Goal: Task Accomplishment & Management: Complete application form

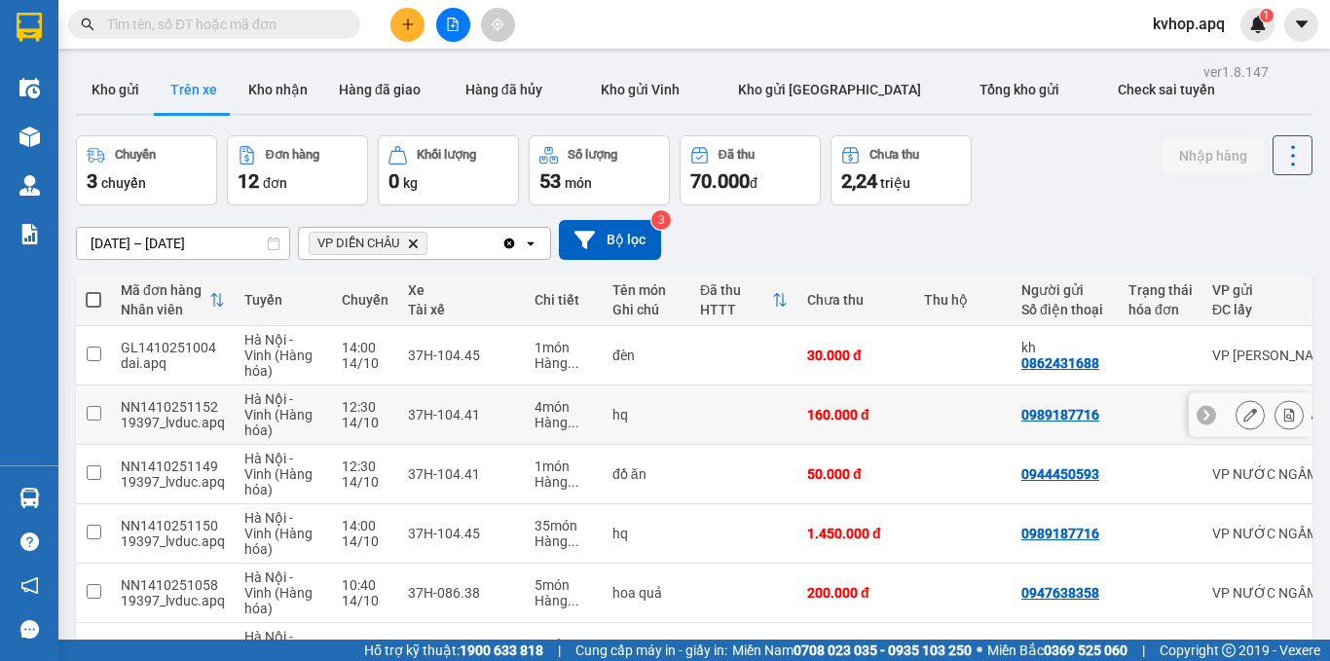
click at [1242, 416] on button at bounding box center [1249, 415] width 27 height 34
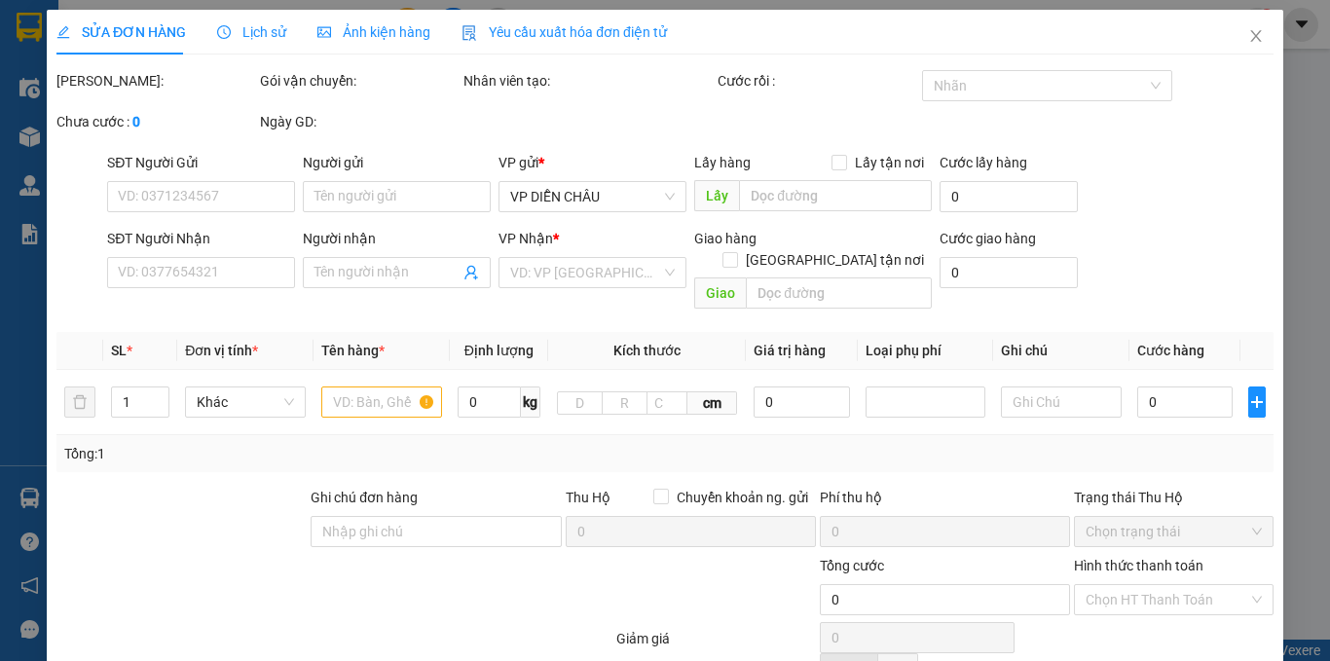
type input "0989187716"
type input "0965550560"
type input "bình dien chau"
checkbox input "true"
type input "vp"
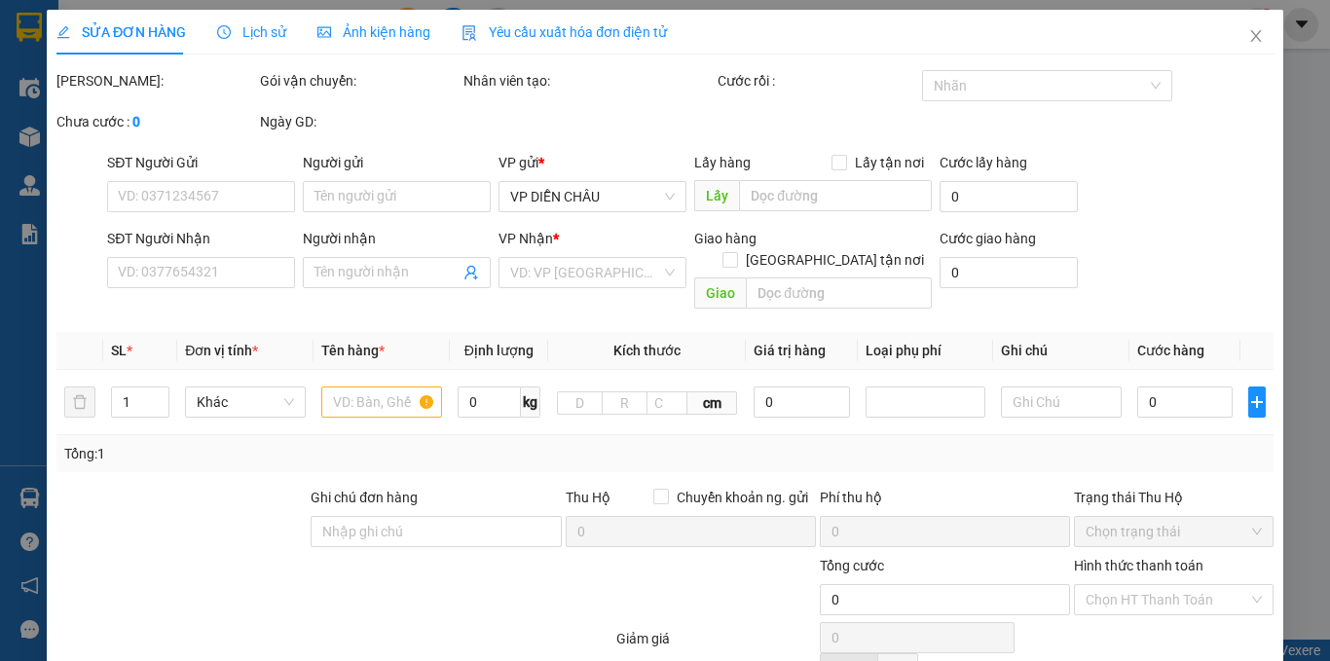
type input "160.000"
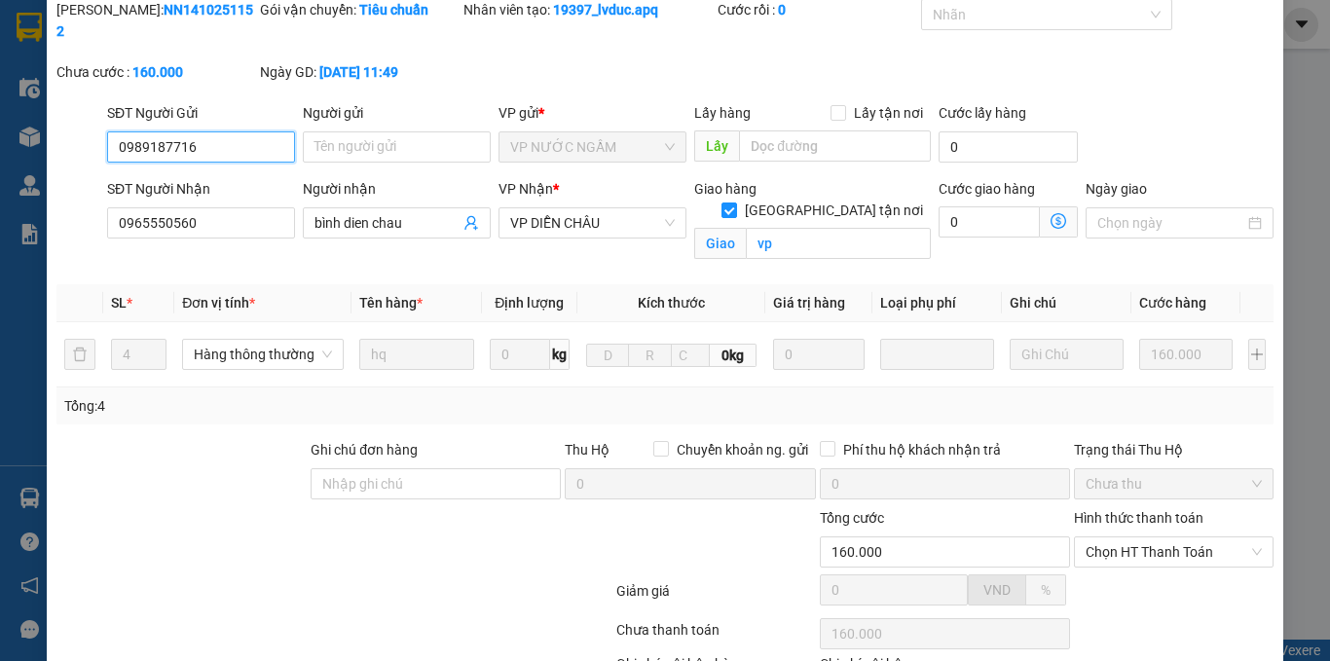
scroll to position [212, 0]
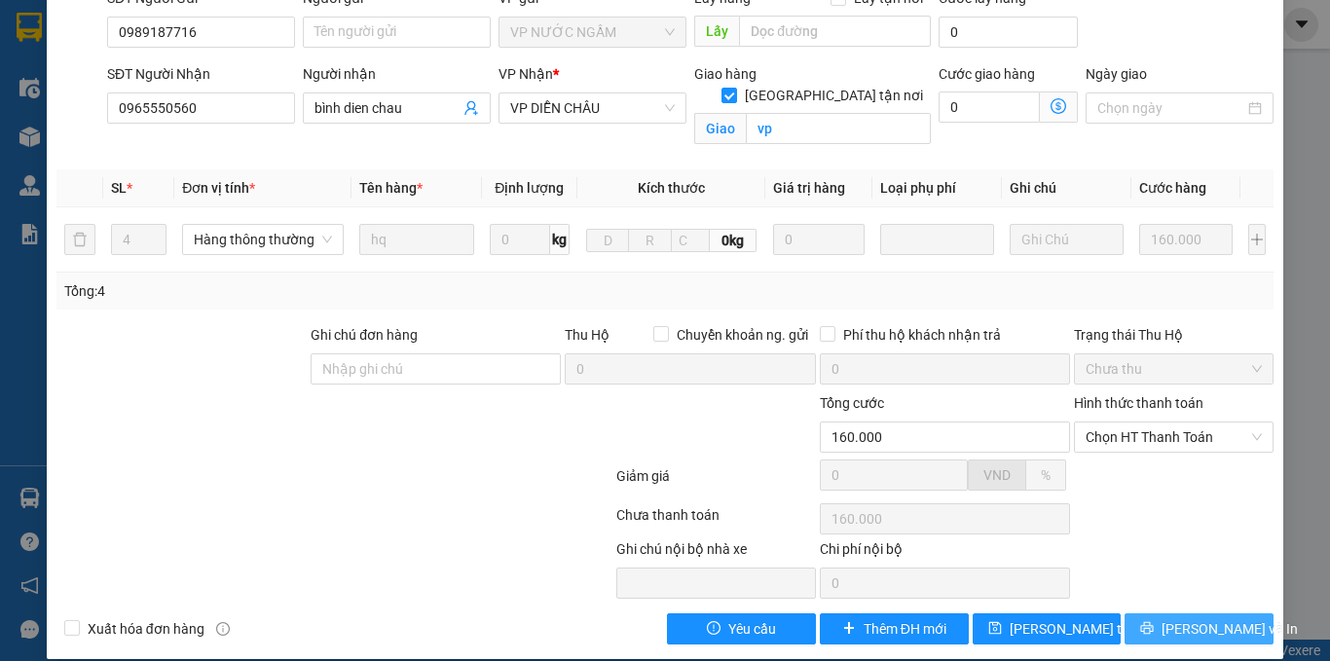
click at [1186, 618] on span "Lưu và In" at bounding box center [1229, 628] width 136 height 21
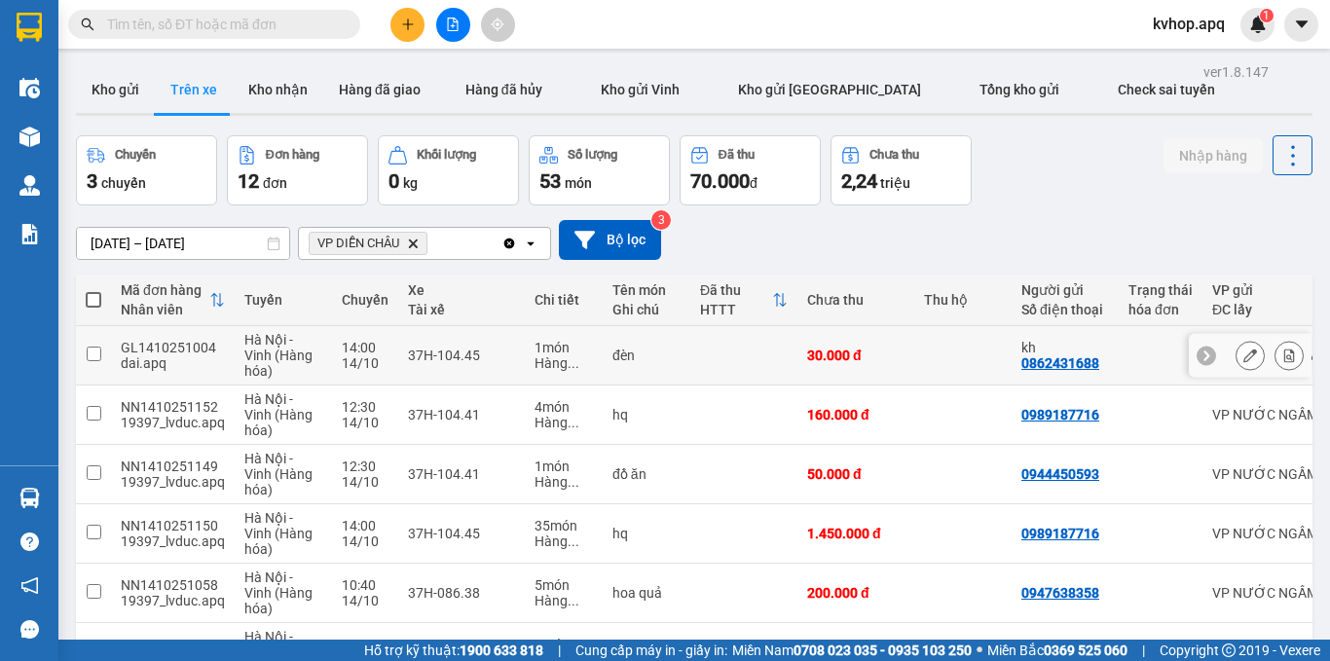
click at [1203, 360] on icon at bounding box center [1206, 355] width 6 height 11
drag, startPoint x: 303, startPoint y: 18, endPoint x: 287, endPoint y: 12, distance: 17.0
click at [301, 18] on input "text" at bounding box center [222, 24] width 230 height 21
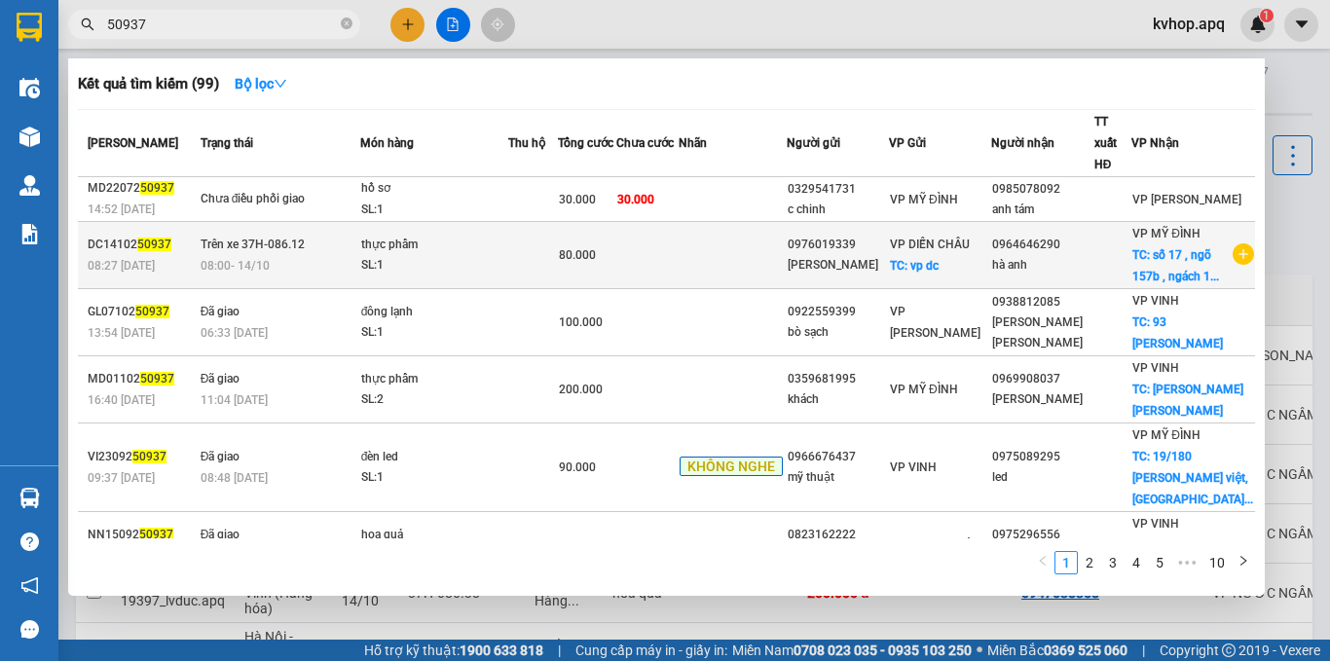
type input "50937"
click at [1087, 273] on div "hà anh" at bounding box center [1042, 265] width 100 height 20
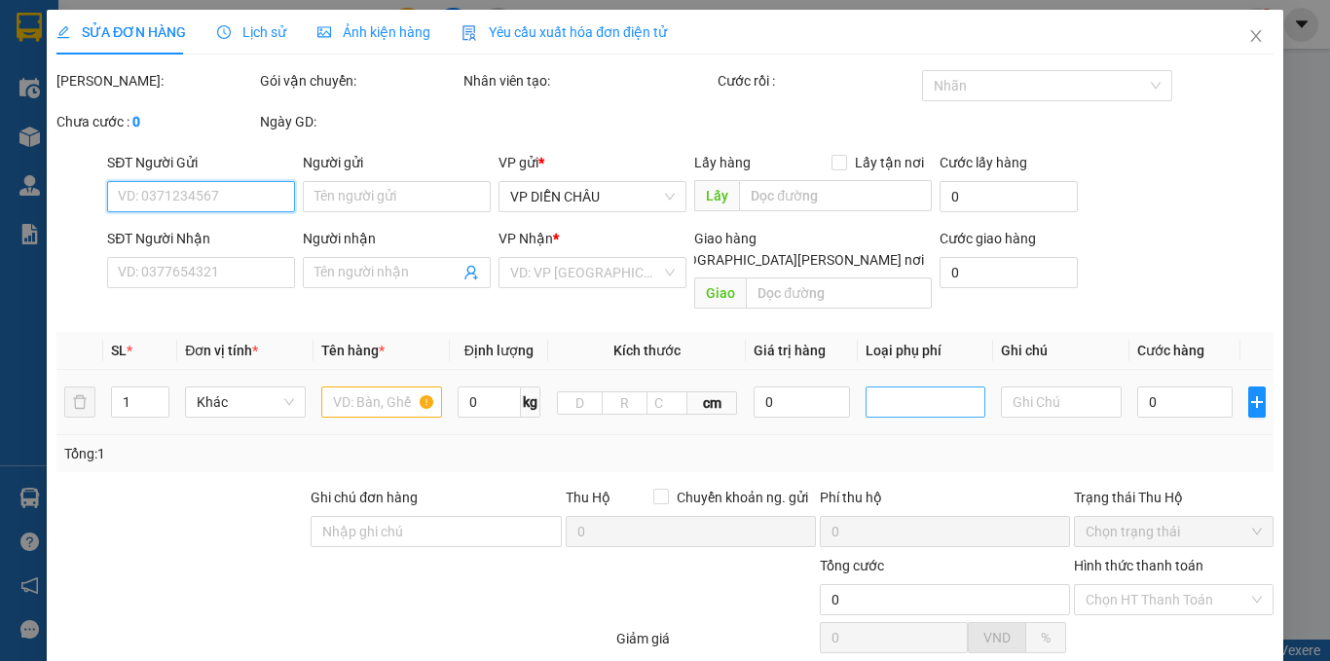
type input "0976019339"
type input "chị châu"
checkbox input "true"
type input "vp dc"
type input "0964646290"
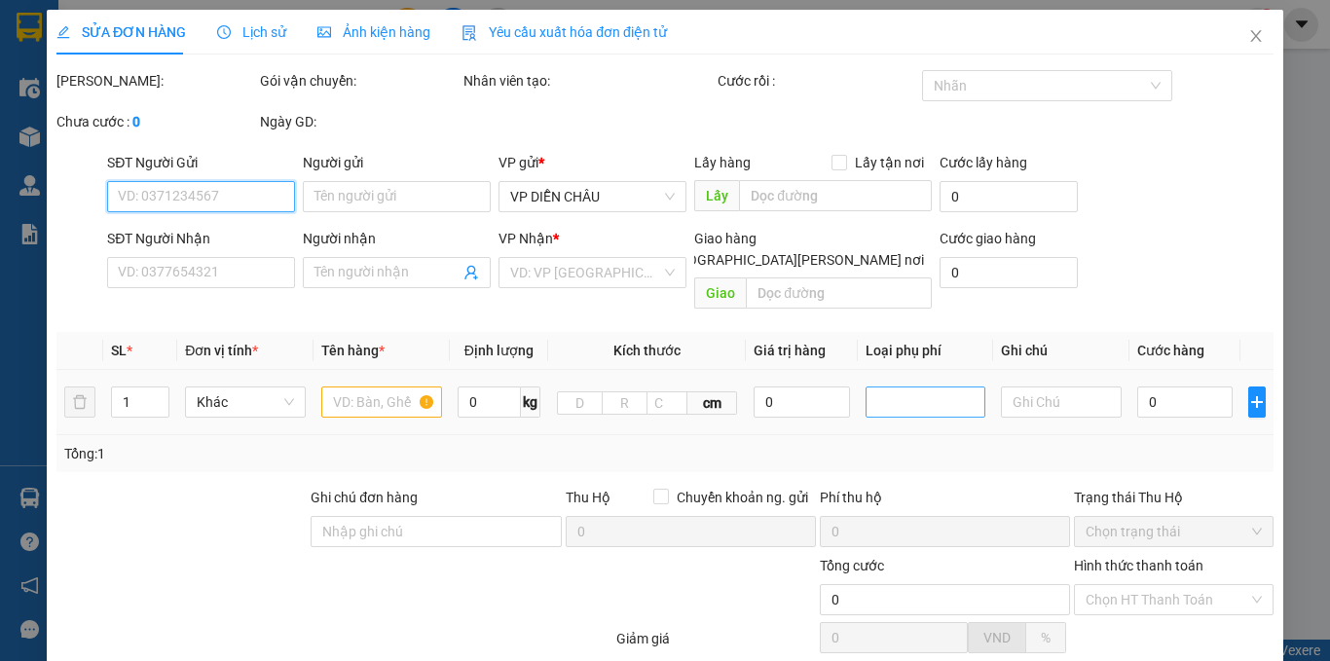
type input "hà anh"
checkbox input "true"
type input "số 17 , ngõ 157b , ngách 19/9 , phố chùa láng , phường láng thượng , quận đống …"
type input "80.000"
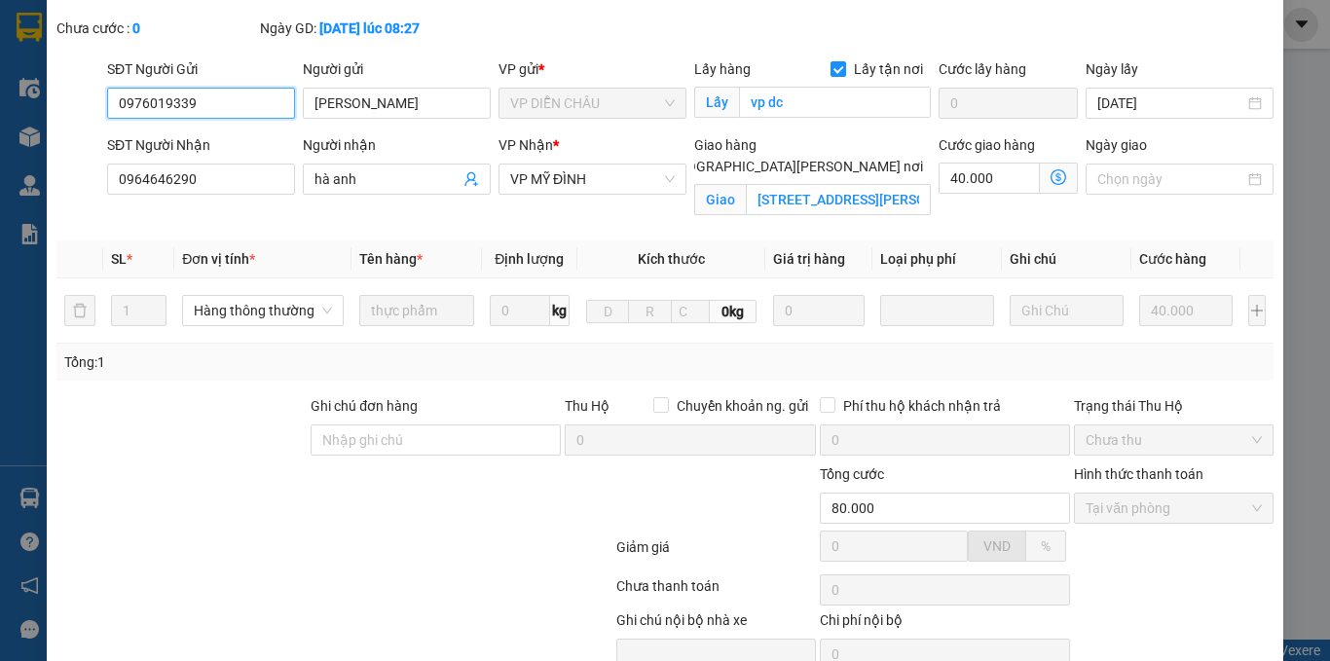
scroll to position [212, 0]
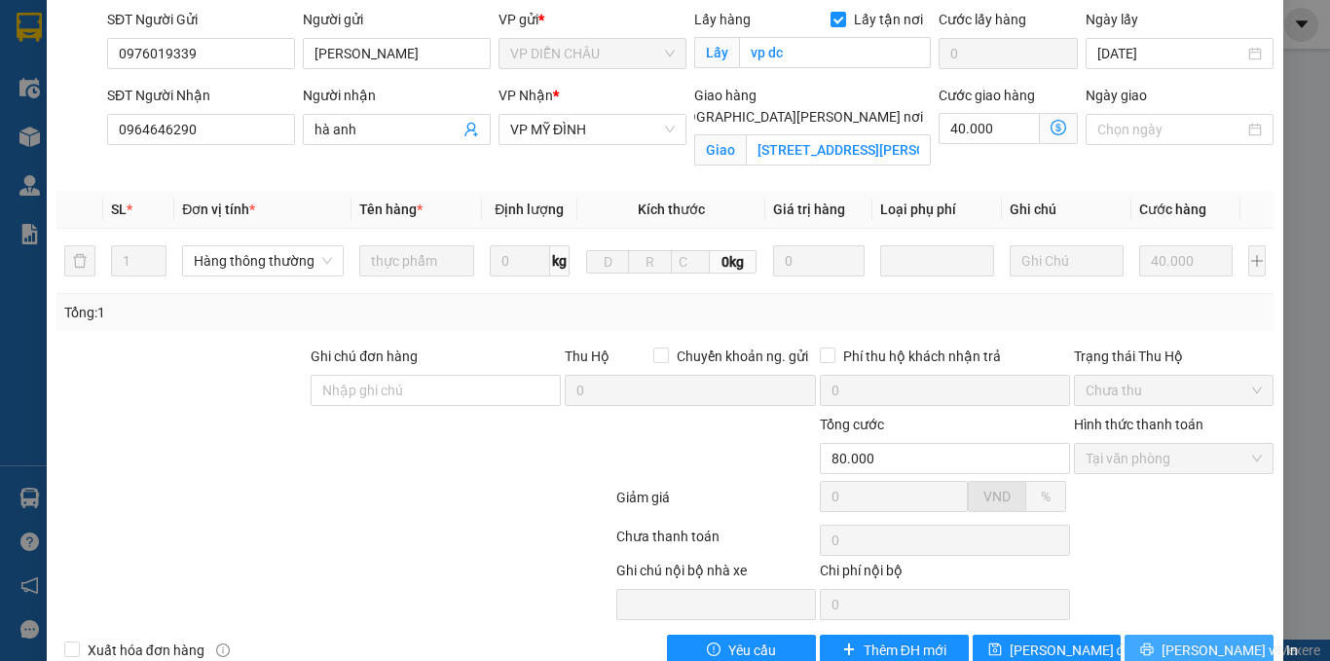
click at [1146, 635] on button "[PERSON_NAME] và In" at bounding box center [1198, 650] width 149 height 31
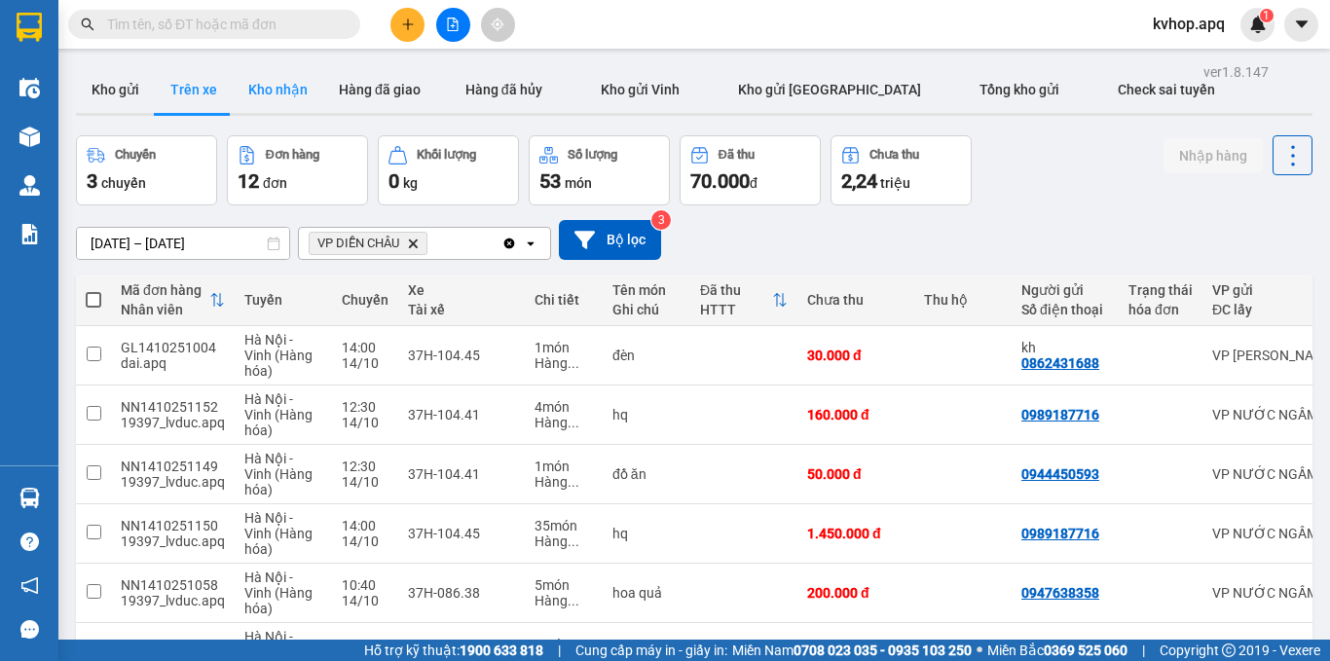
click at [289, 75] on button "Kho nhận" at bounding box center [278, 89] width 91 height 47
type input "01/10/2025 – 14/10/2025"
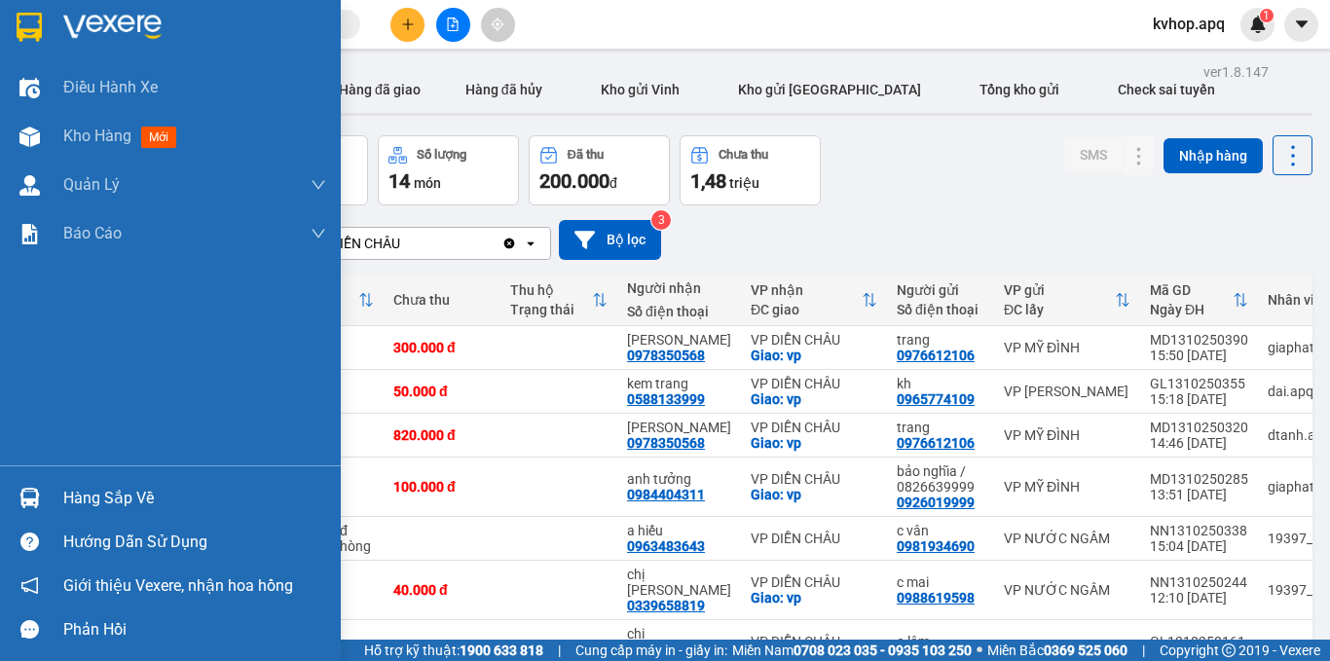
click at [91, 505] on div "Hàng sắp về" at bounding box center [194, 498] width 263 height 29
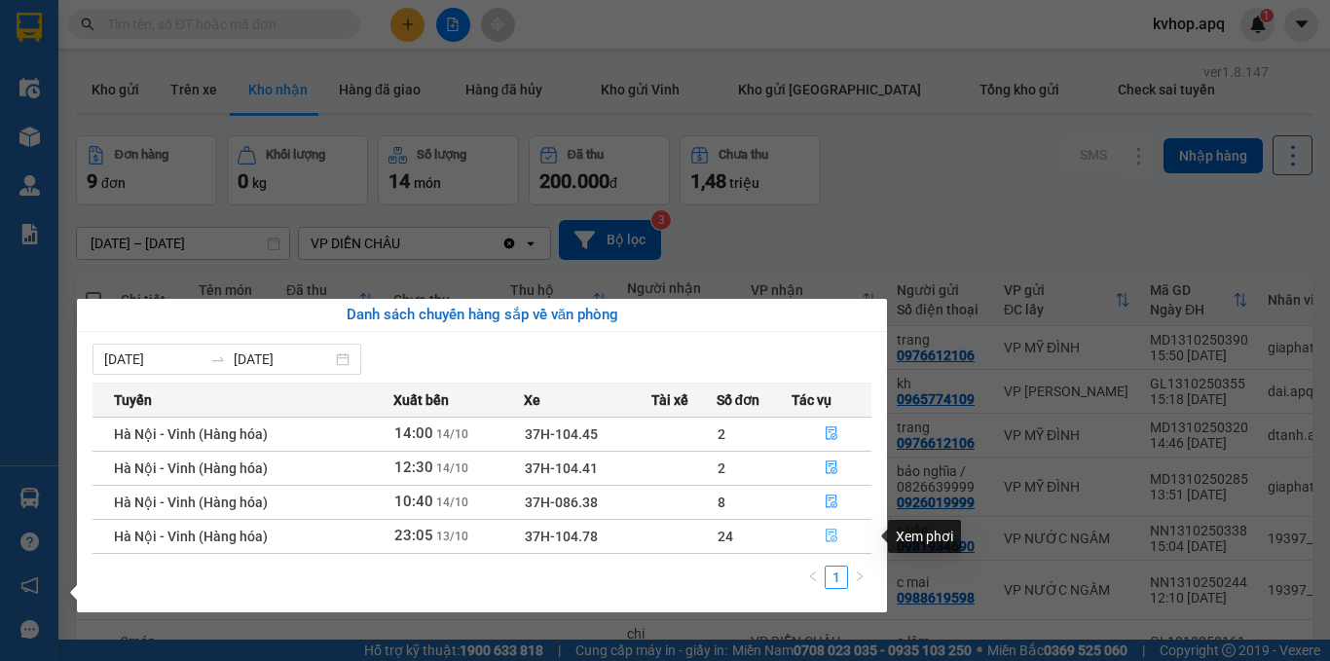
click at [832, 540] on icon "file-done" at bounding box center [831, 536] width 14 height 14
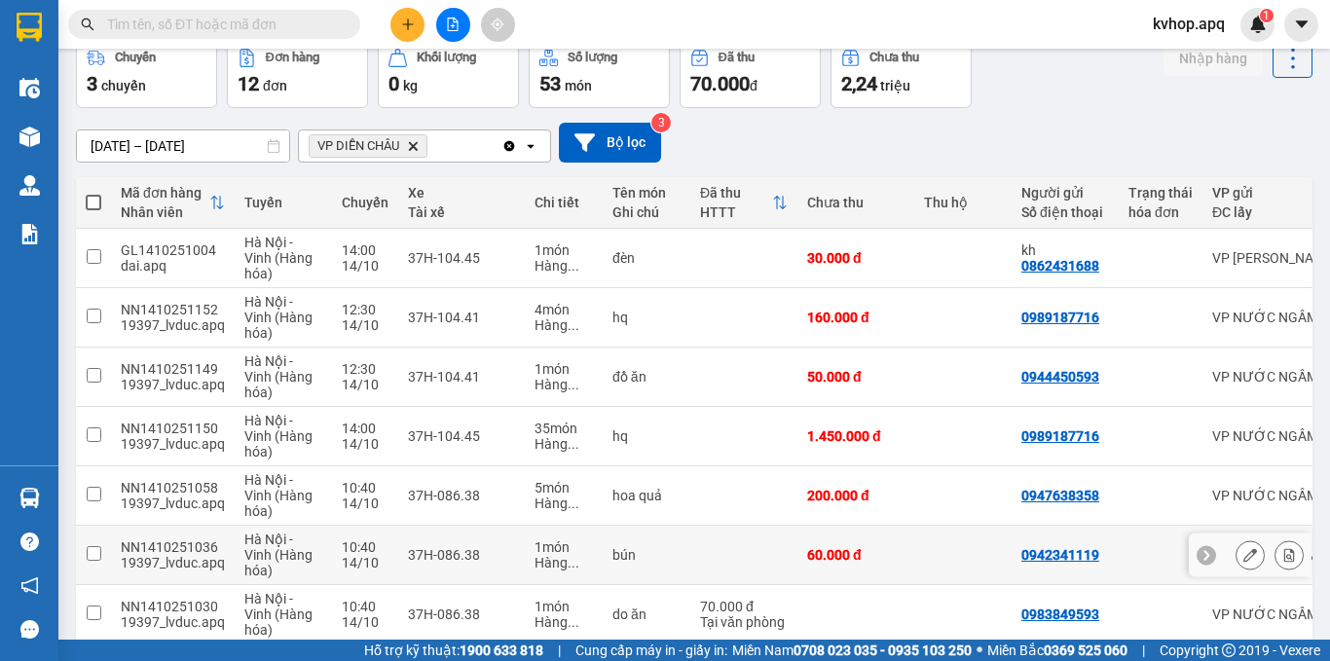
scroll to position [195, 0]
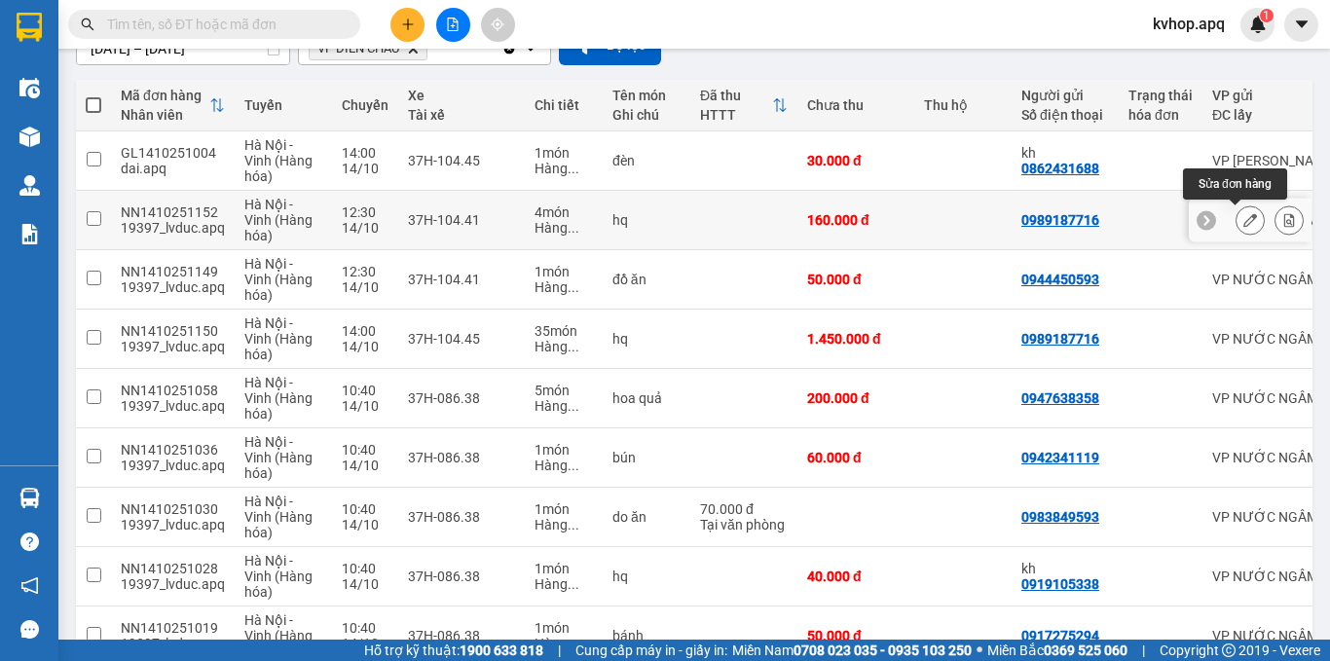
click at [1243, 224] on icon at bounding box center [1250, 220] width 14 height 14
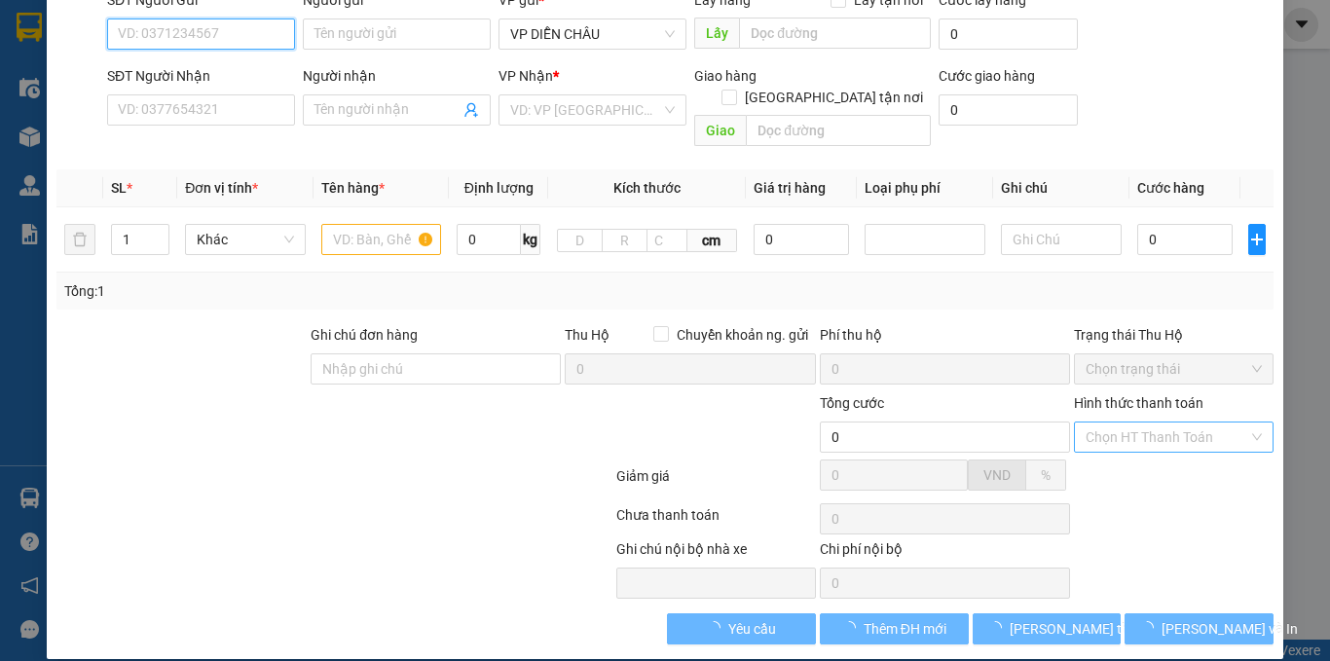
type input "0989187716"
type input "0965550560"
type input "bình dien chau"
checkbox input "true"
type input "vp"
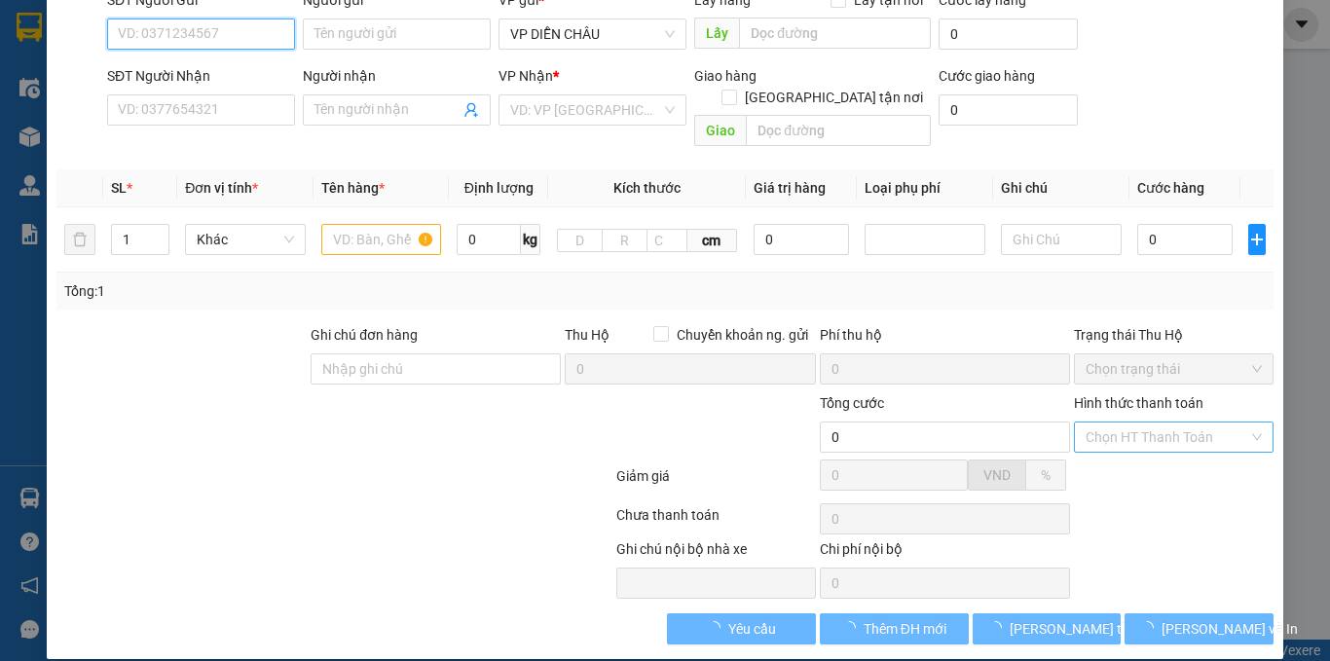
type input "160.000"
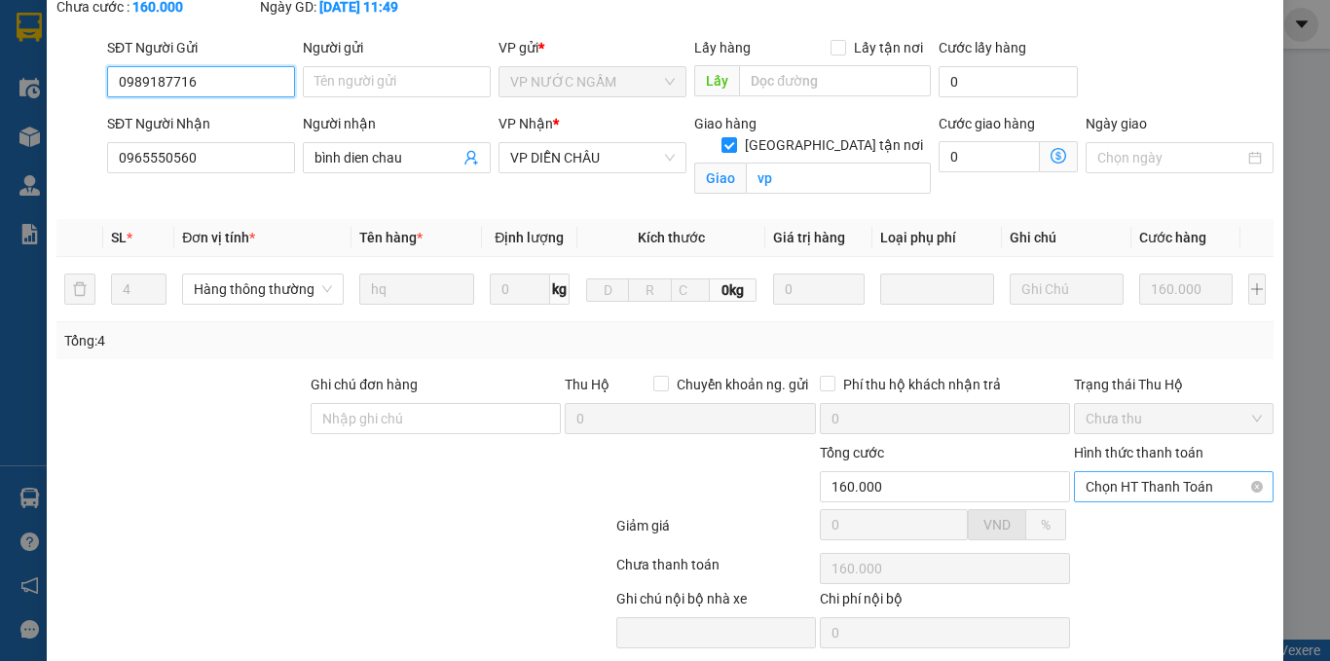
scroll to position [212, 0]
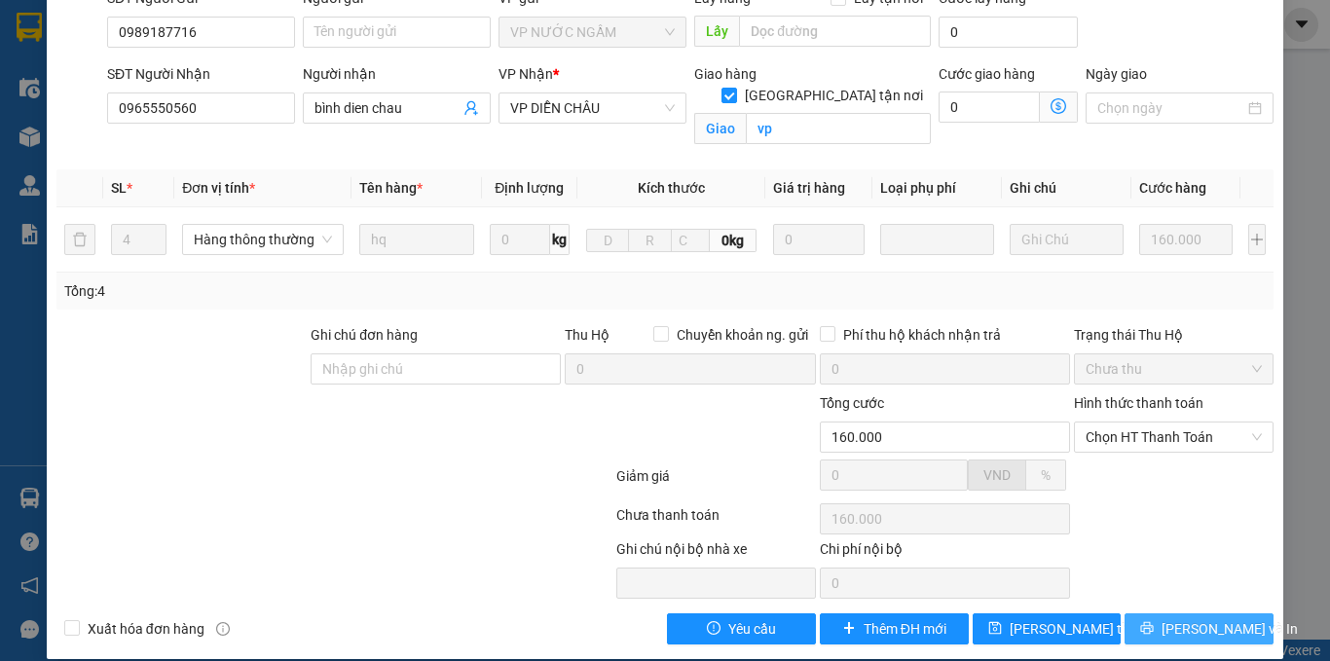
click at [1165, 613] on button "[PERSON_NAME] và In" at bounding box center [1198, 628] width 149 height 31
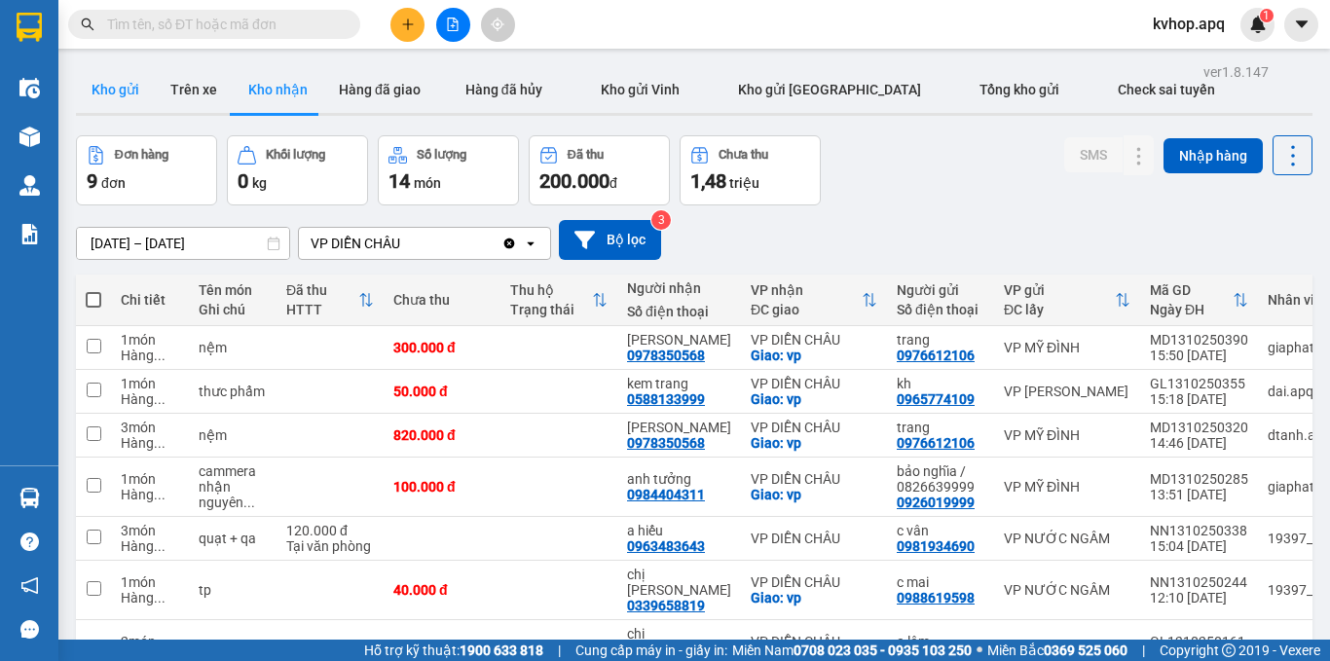
click at [115, 91] on button "Kho gửi" at bounding box center [115, 89] width 79 height 47
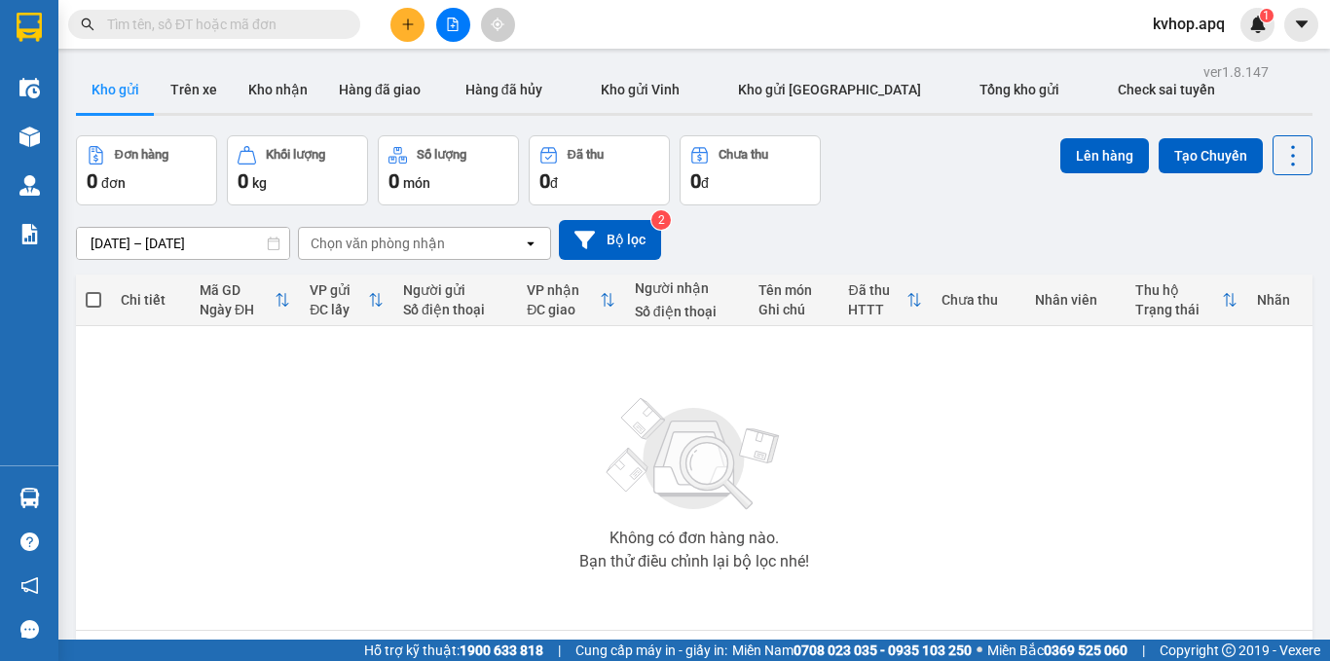
click at [163, 246] on input "[DATE] – [DATE]" at bounding box center [183, 243] width 212 height 31
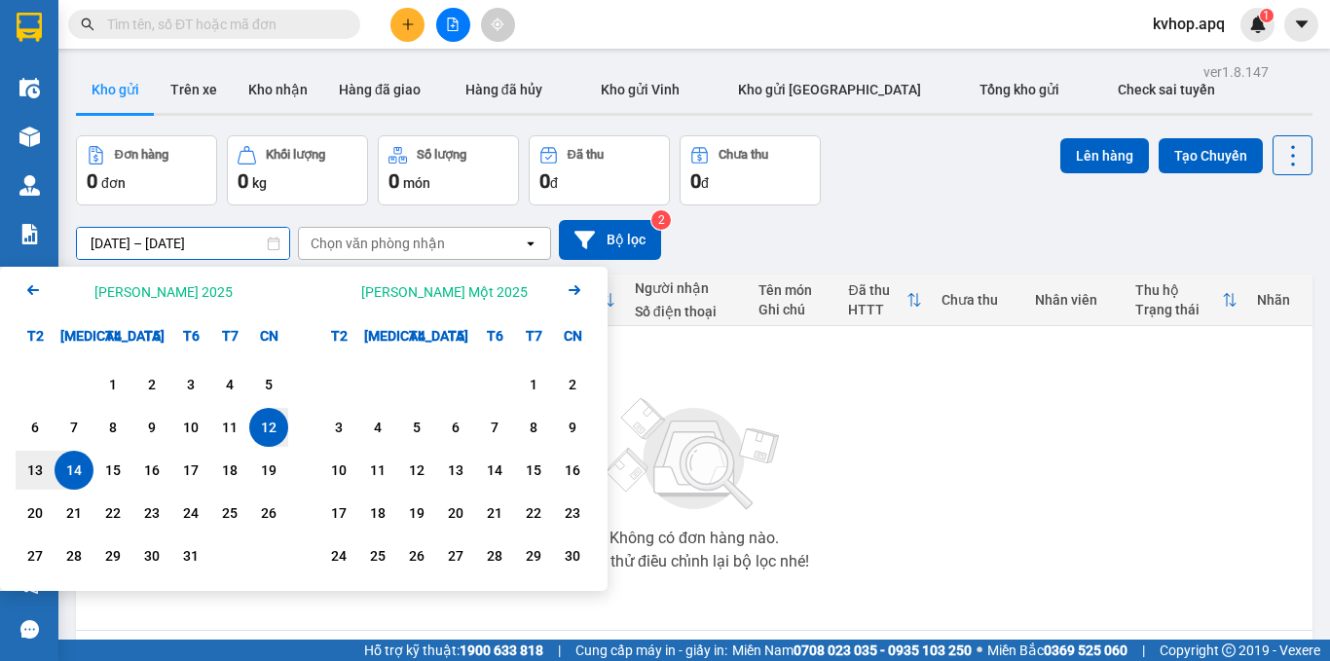
click at [81, 473] on div "14" at bounding box center [73, 469] width 27 height 23
type input "14/10/2025 – 14/10/2025"
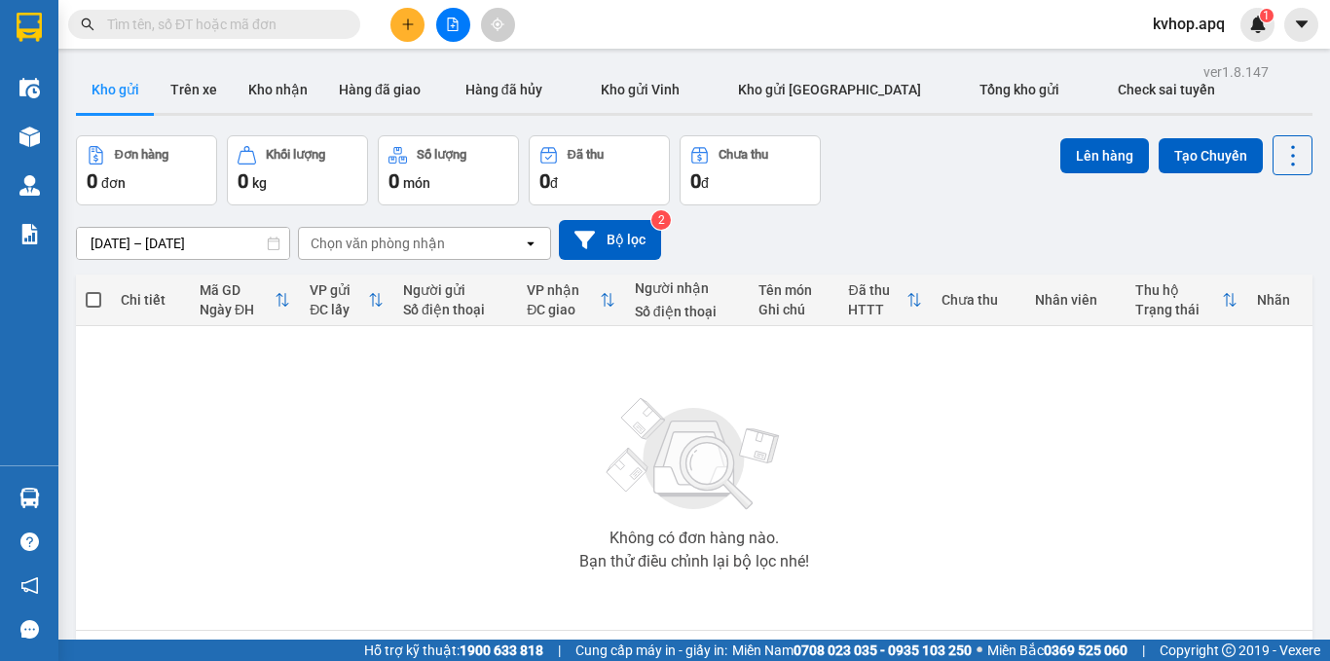
click at [353, 244] on div "Chọn văn phòng nhận" at bounding box center [377, 243] width 134 height 19
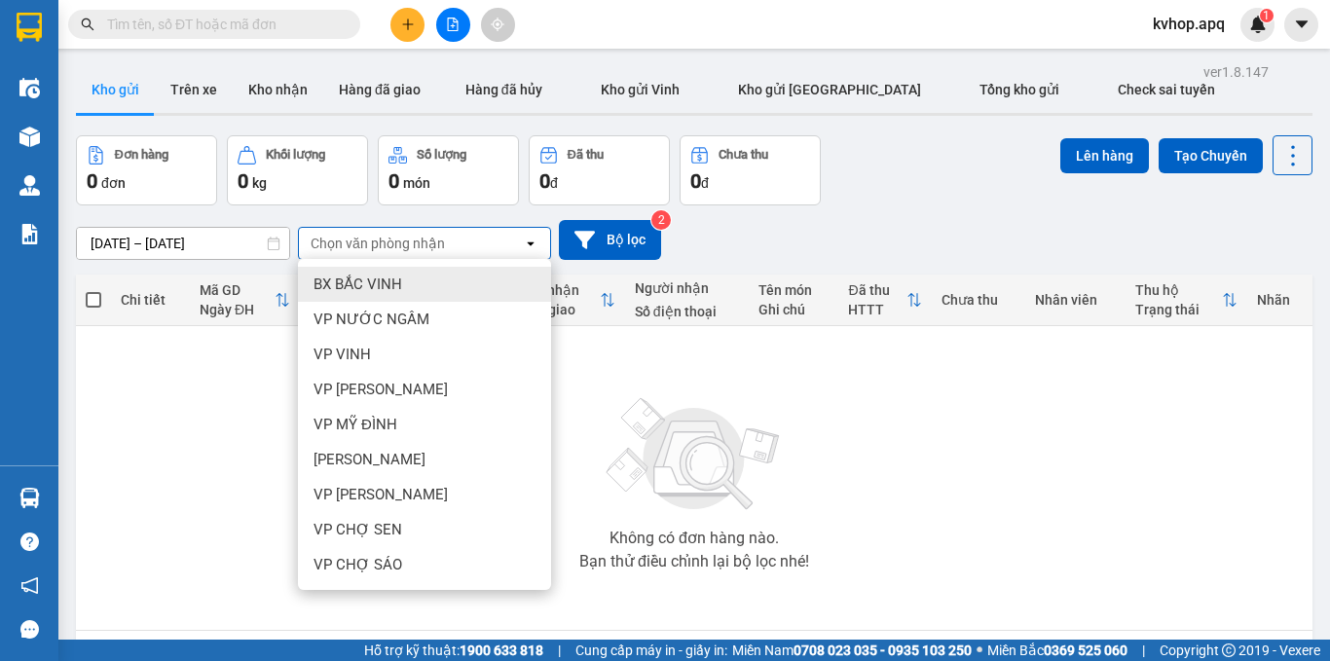
click at [786, 229] on div "14/10/2025 – 14/10/2025 Press the down arrow key to interact with the calendar …" at bounding box center [694, 240] width 1236 height 40
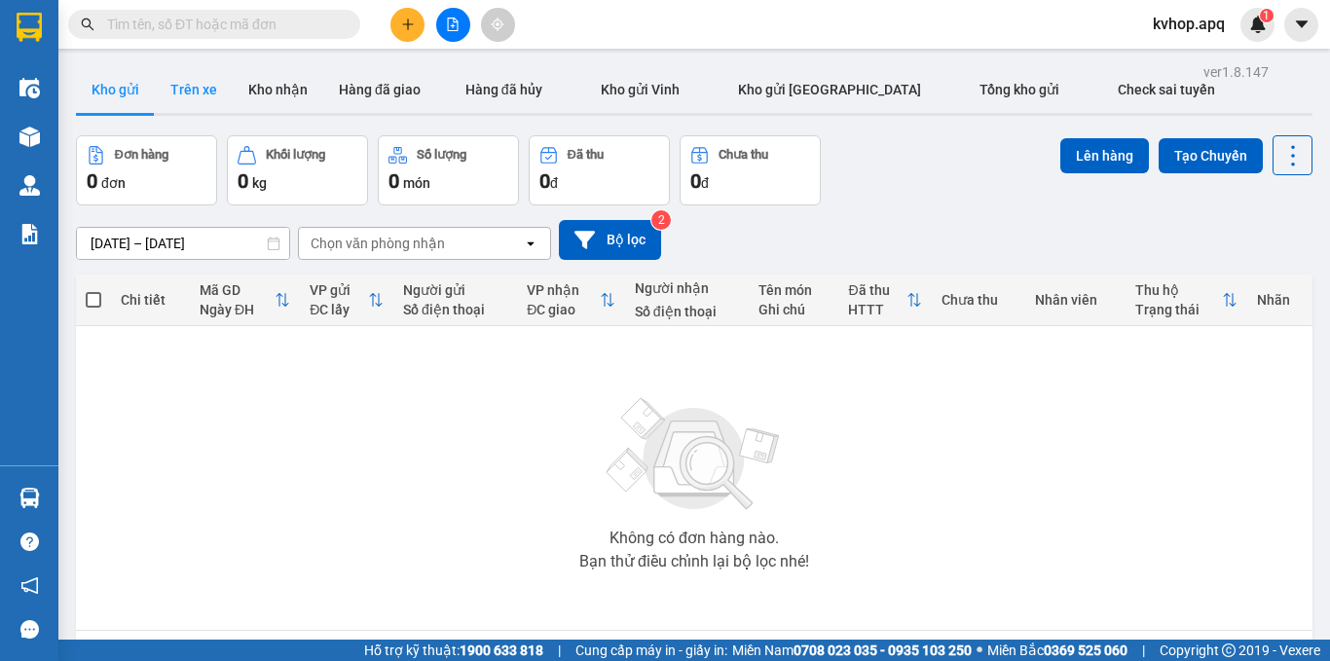
click at [184, 91] on button "Trên xe" at bounding box center [194, 89] width 78 height 47
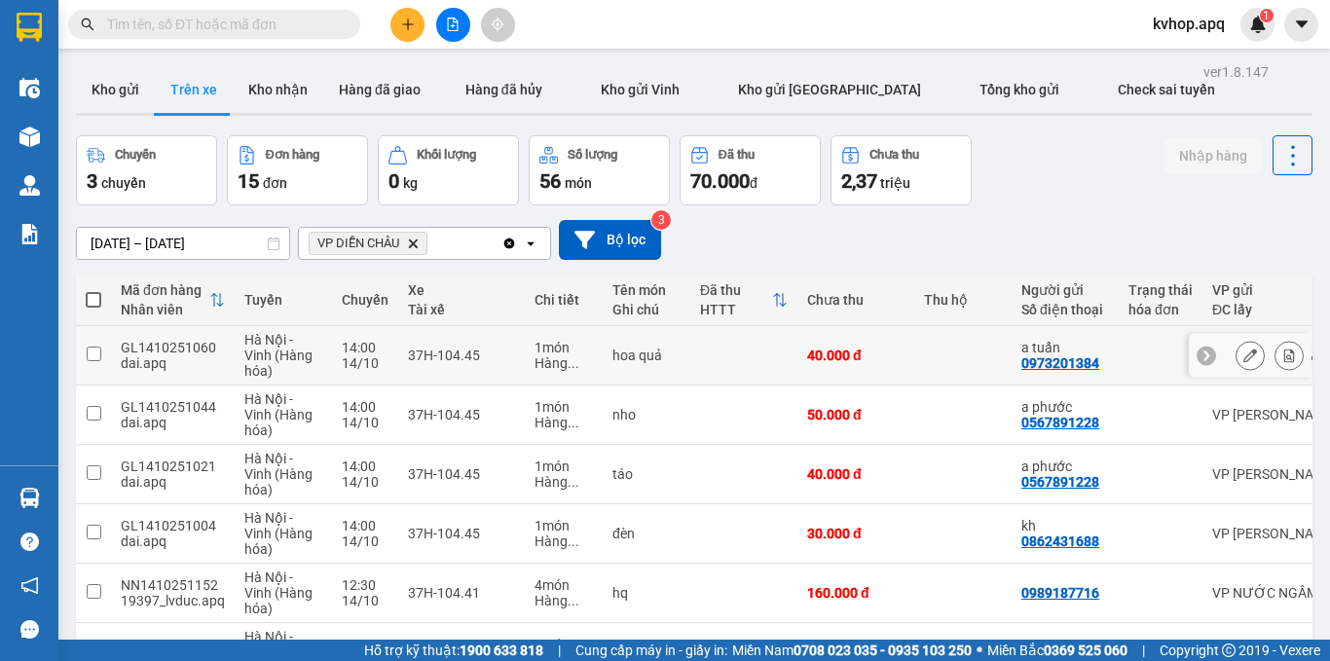
click at [862, 352] on div "40.000 đ" at bounding box center [855, 355] width 97 height 16
checkbox input "true"
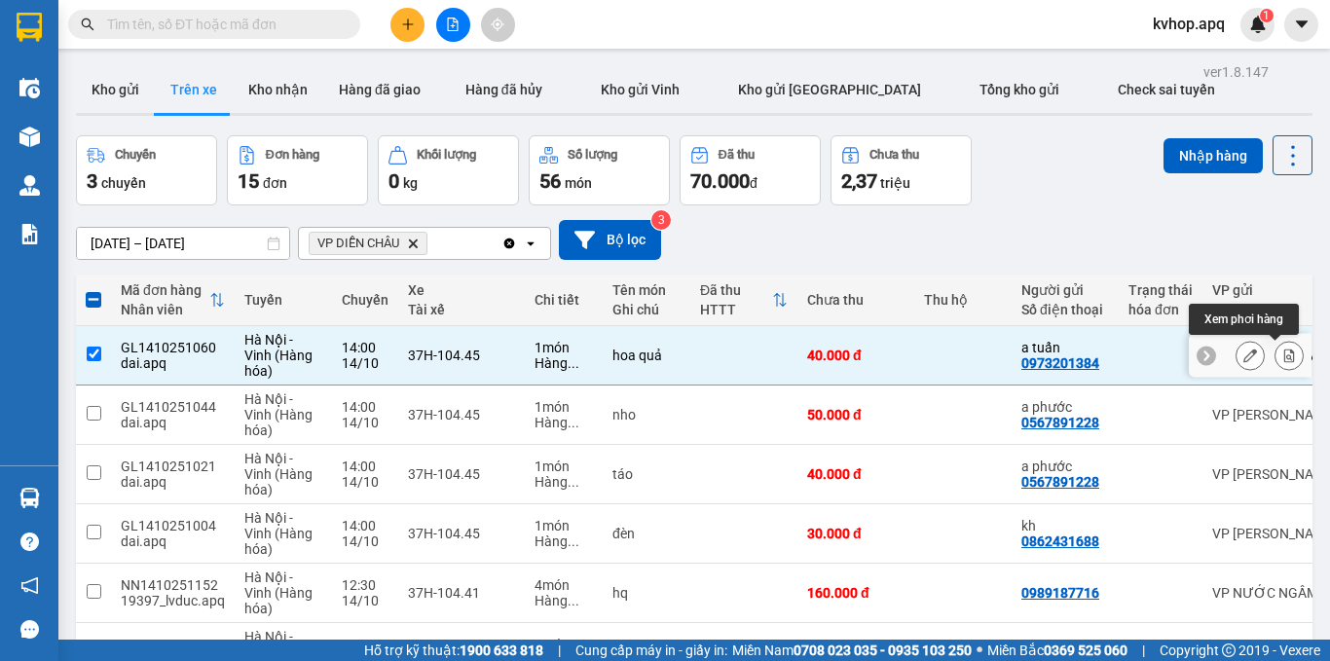
click at [1284, 360] on icon at bounding box center [1289, 355] width 11 height 14
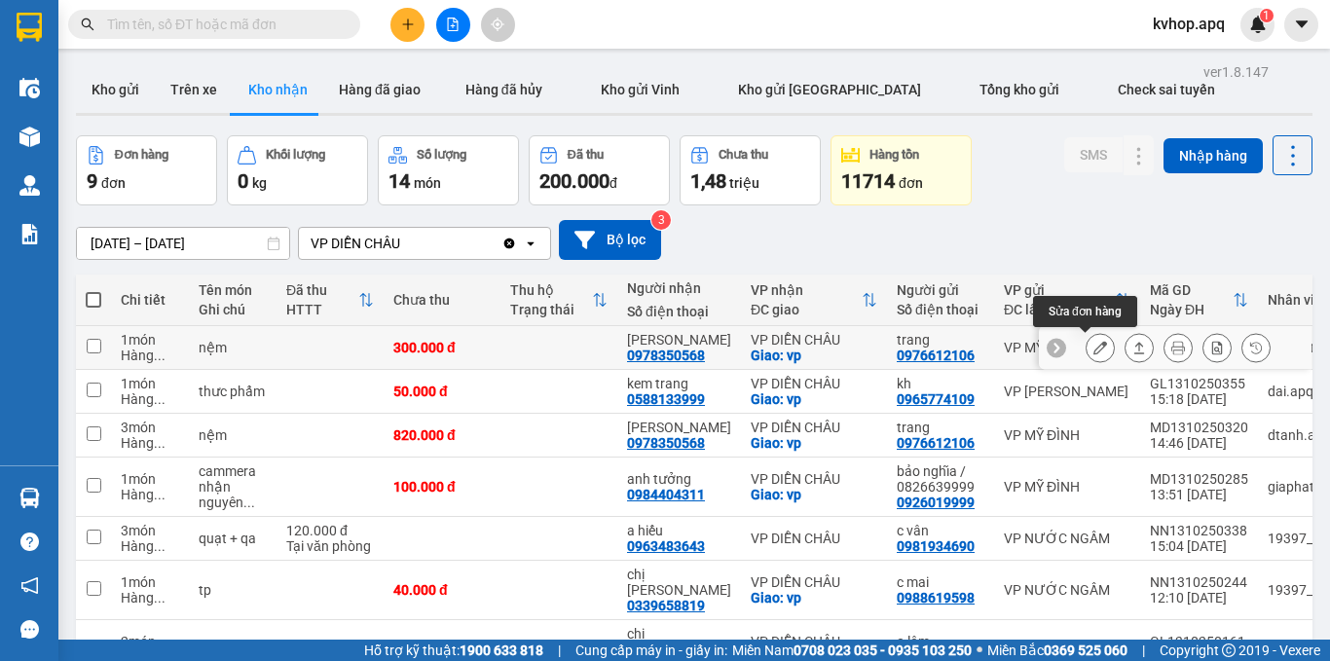
click at [1093, 359] on button at bounding box center [1099, 348] width 27 height 34
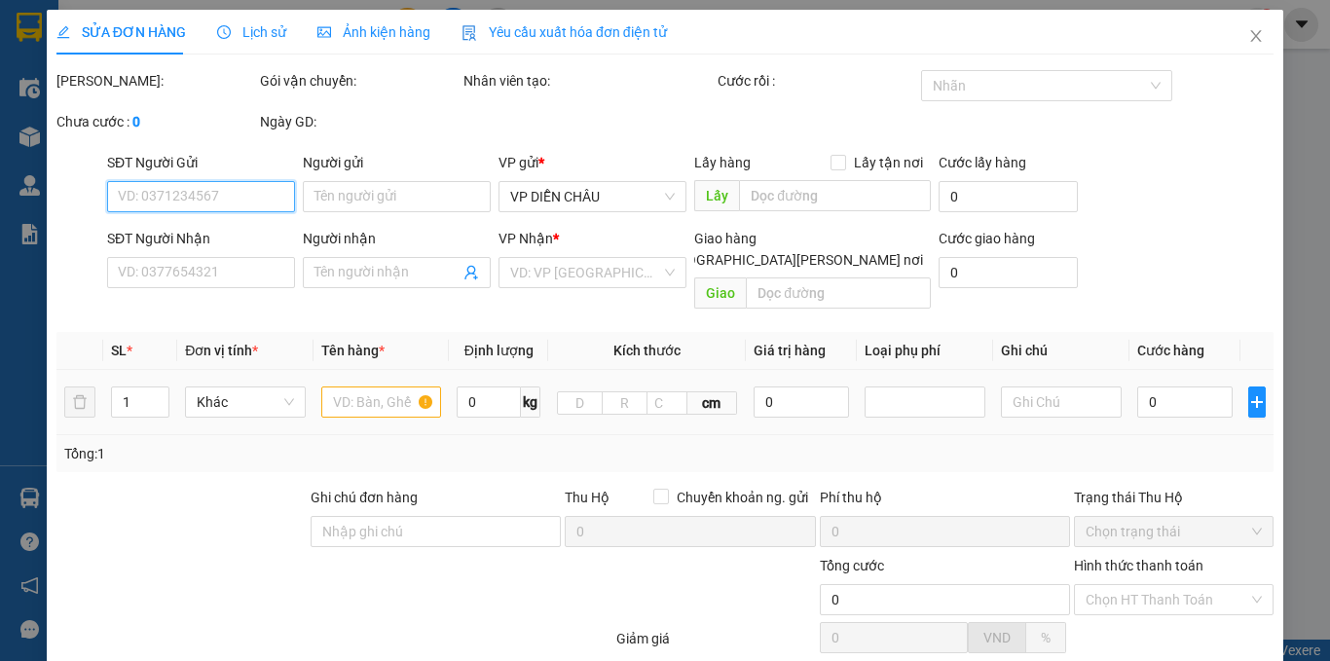
type input "0976612106"
type input "trang"
type input "0978350568"
type input "[PERSON_NAME]"
checkbox input "true"
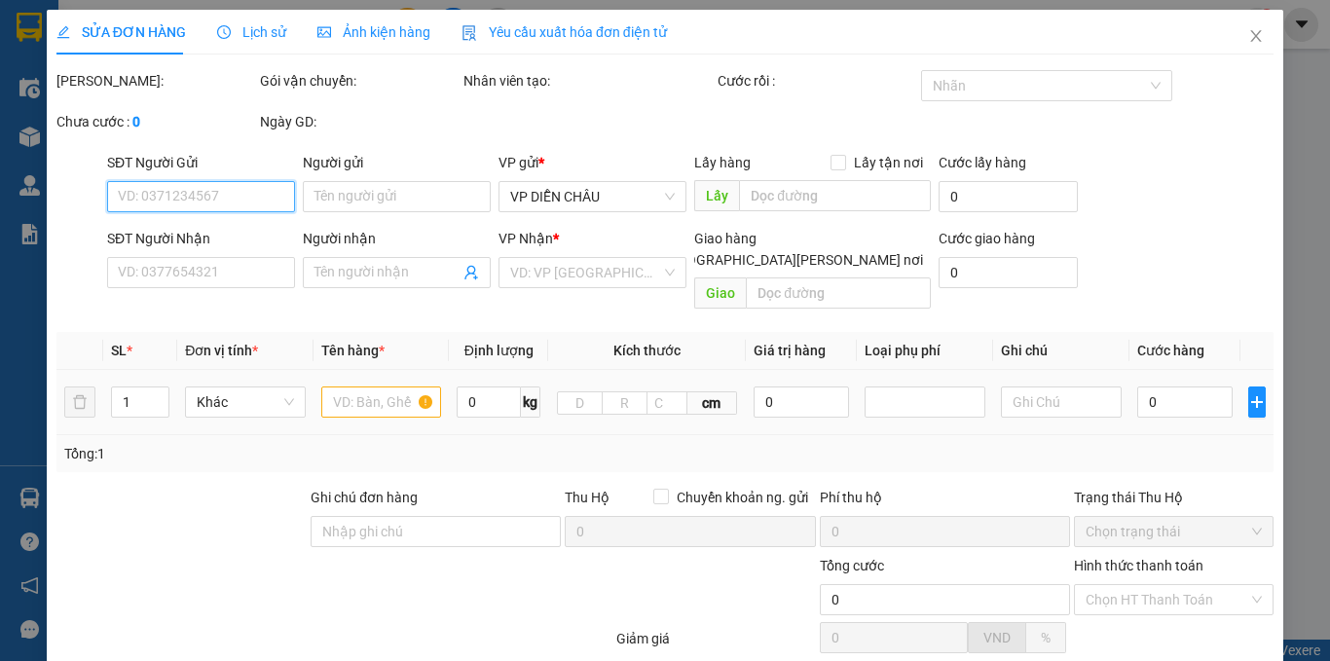
type input "vp"
type input "300.000"
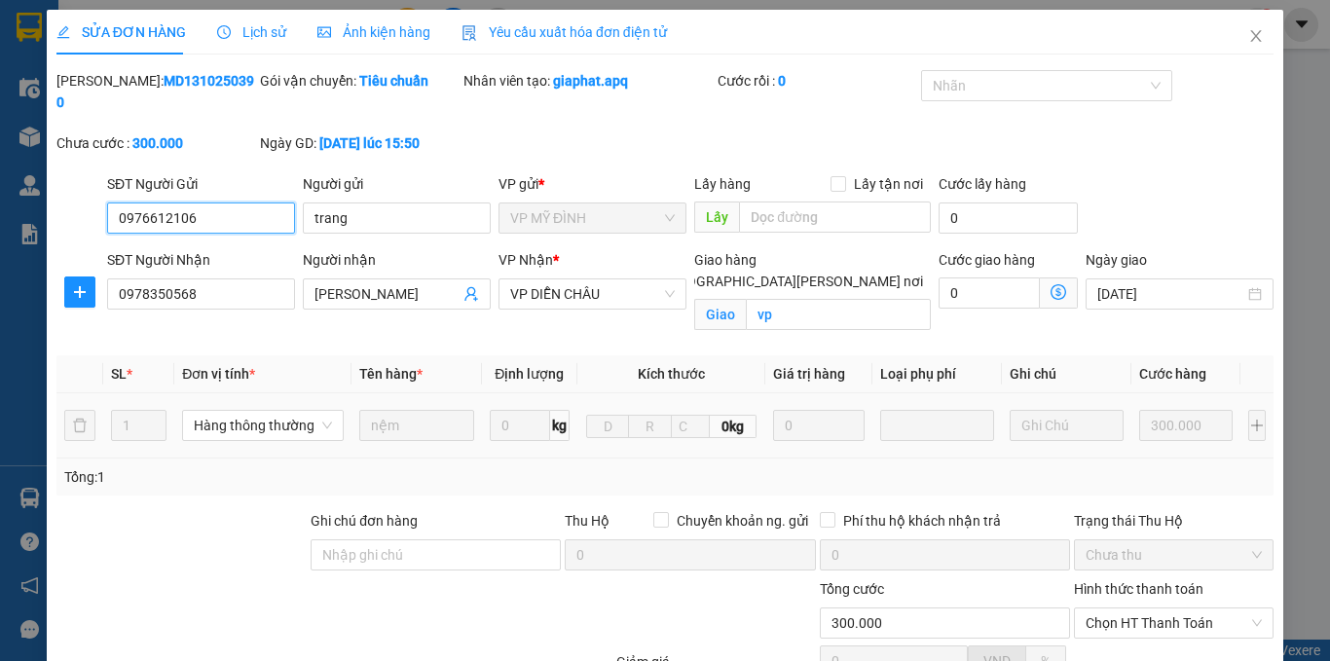
scroll to position [186, 0]
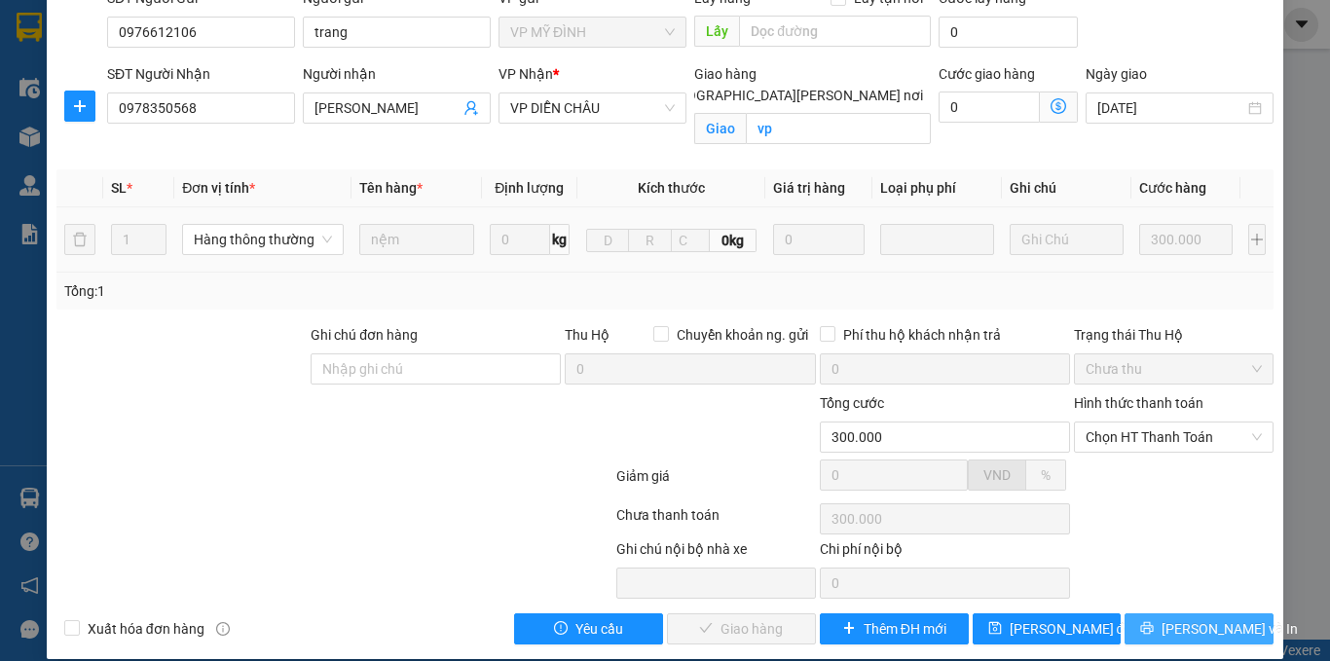
click at [1177, 618] on span "[PERSON_NAME] và In" at bounding box center [1229, 628] width 136 height 21
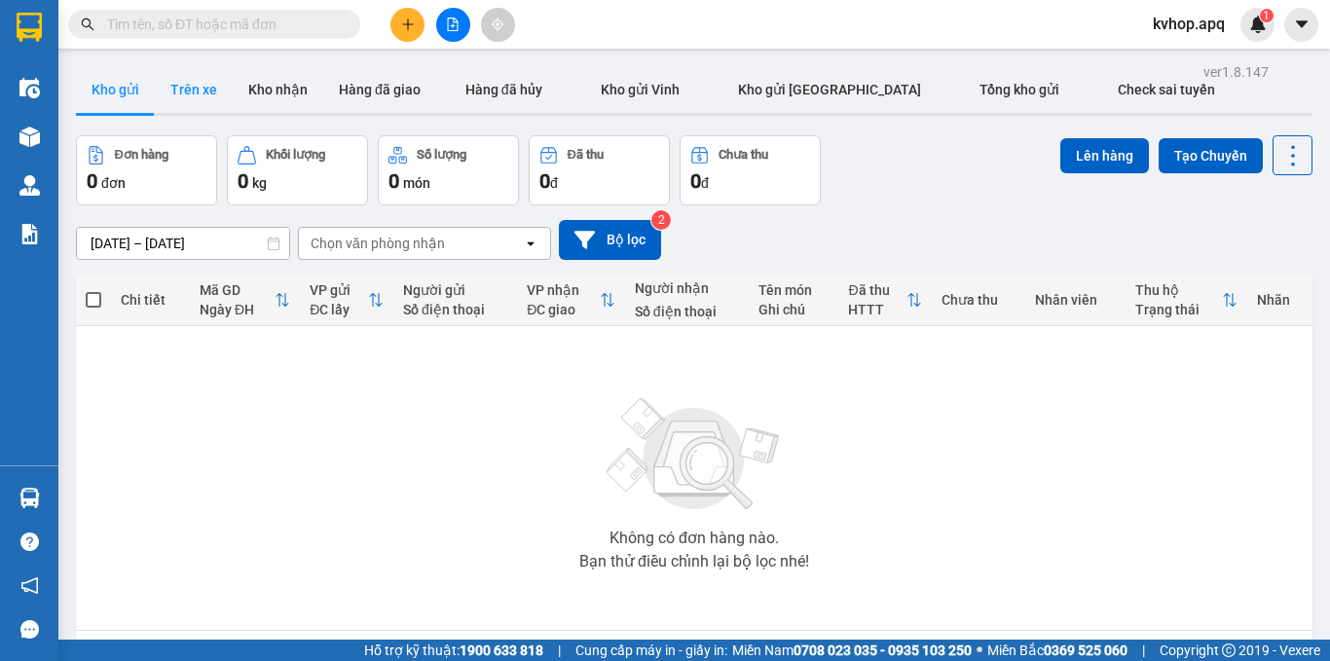
click at [215, 89] on button "Trên xe" at bounding box center [194, 89] width 78 height 47
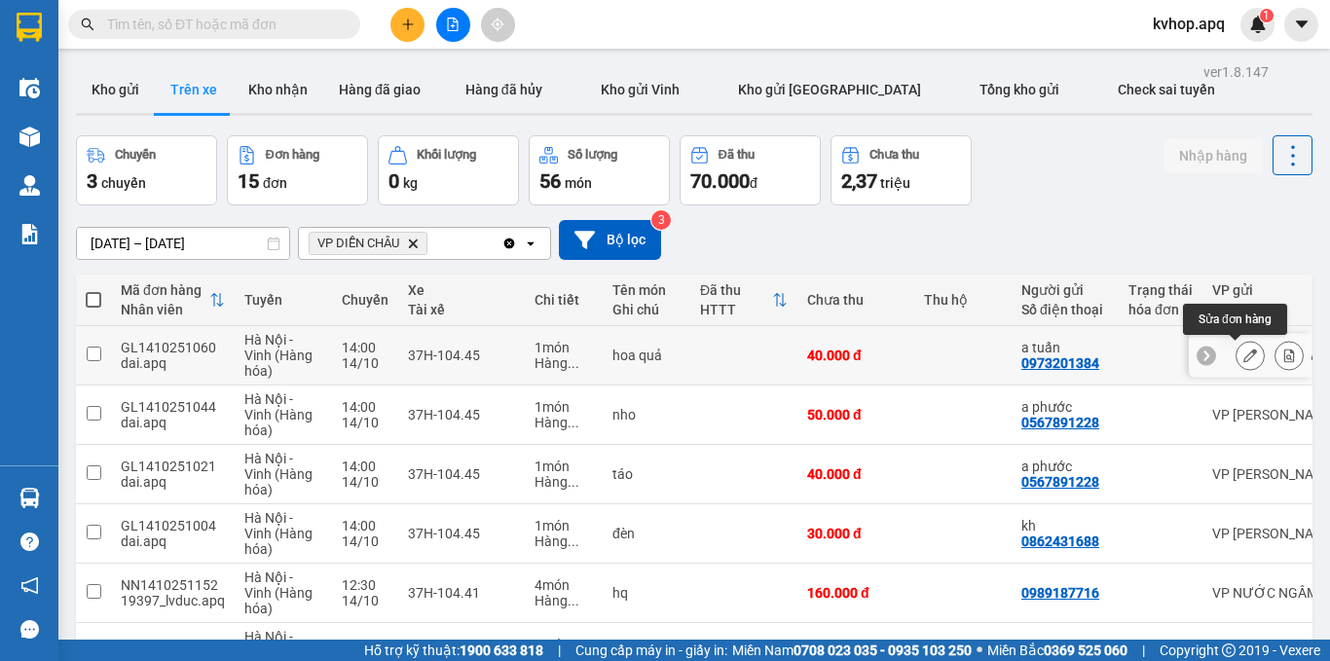
click at [1243, 357] on icon at bounding box center [1250, 355] width 14 height 14
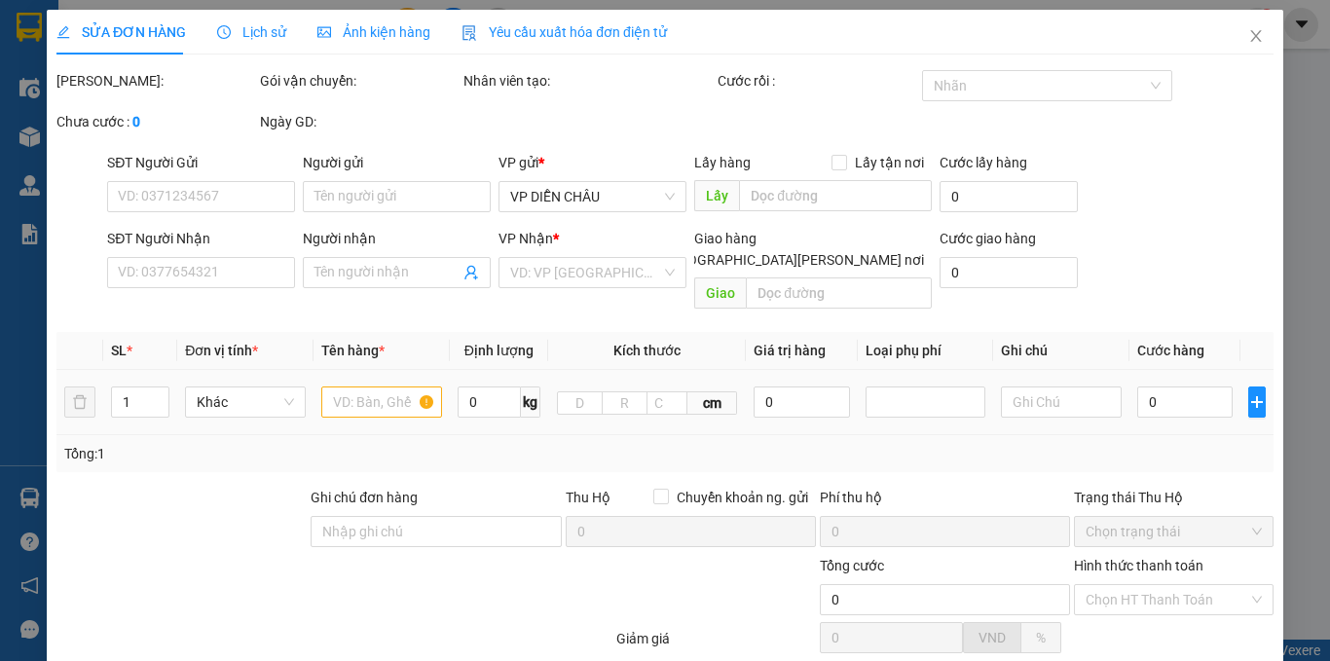
type input "0973201384"
type input "a tuấn"
type input "0397626600"
type input "c hoa"
checkbox input "true"
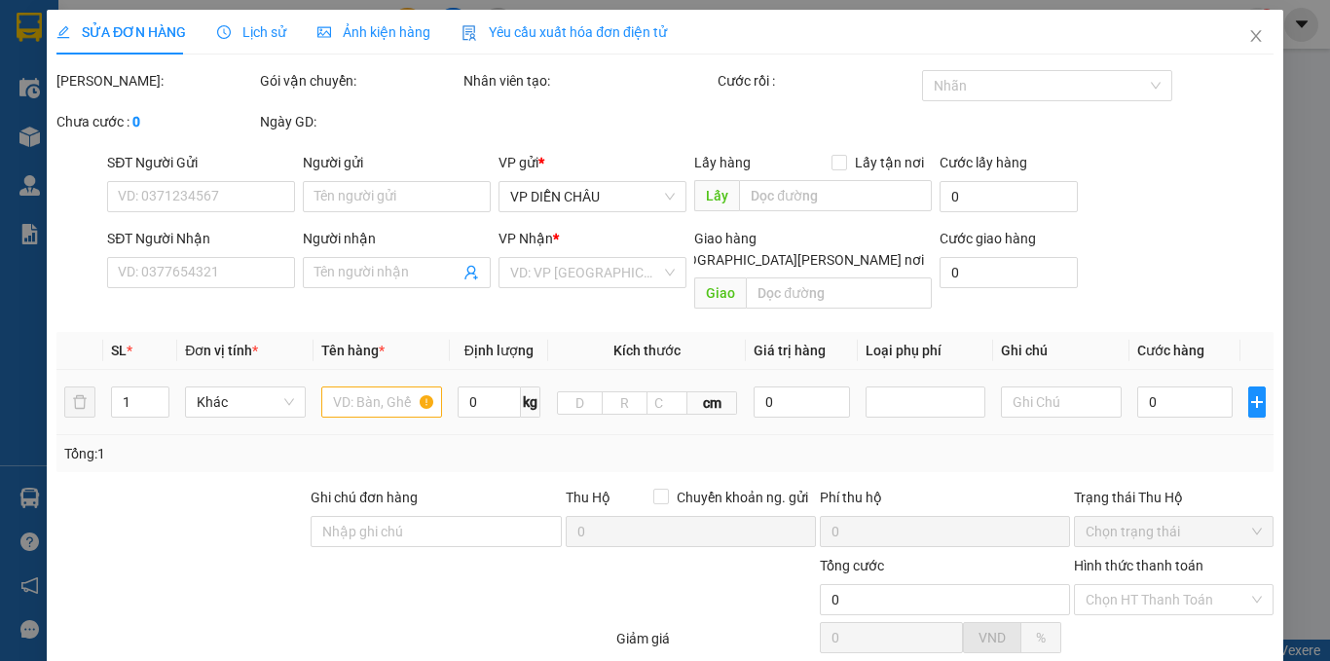
type input "vp"
type input "40.000"
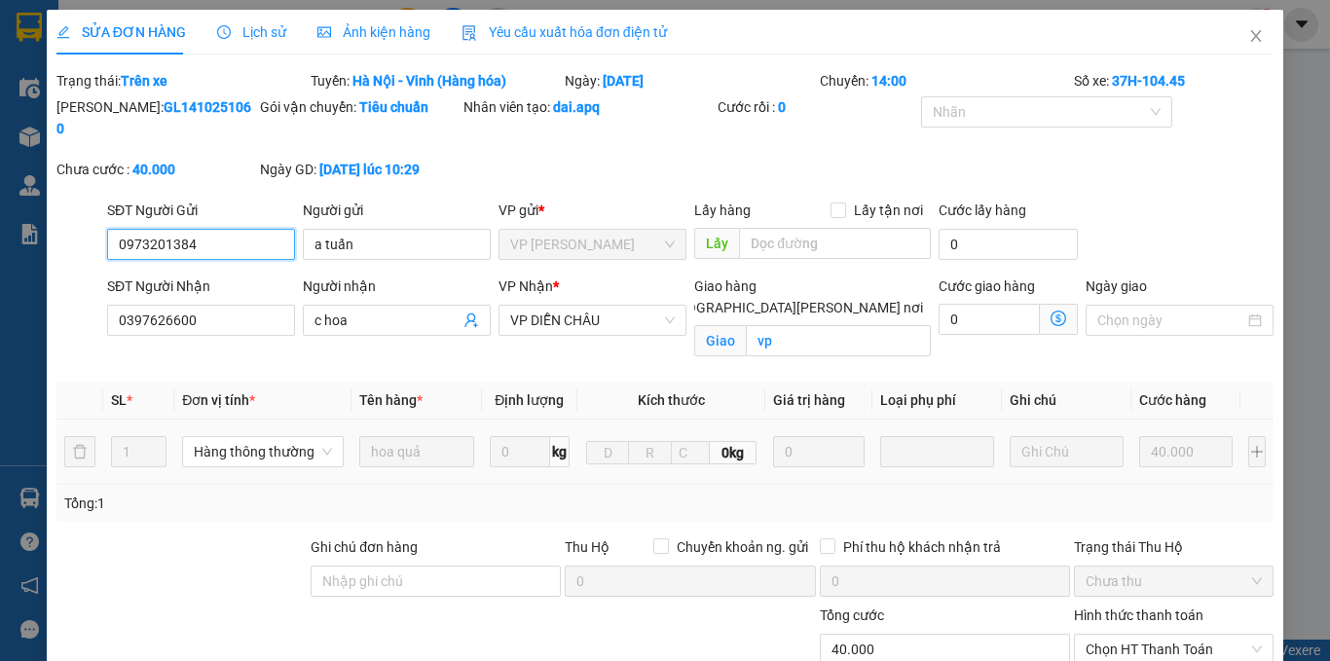
scroll to position [212, 0]
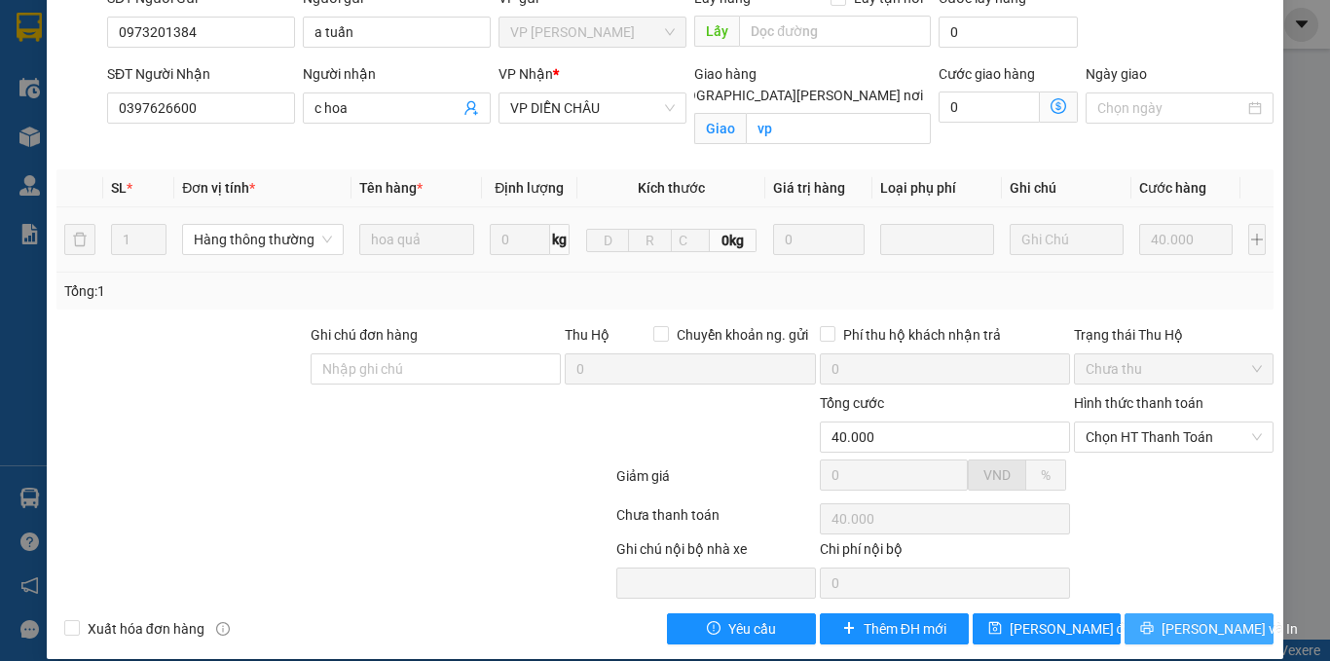
click at [1153, 622] on icon "printer" at bounding box center [1147, 628] width 13 height 13
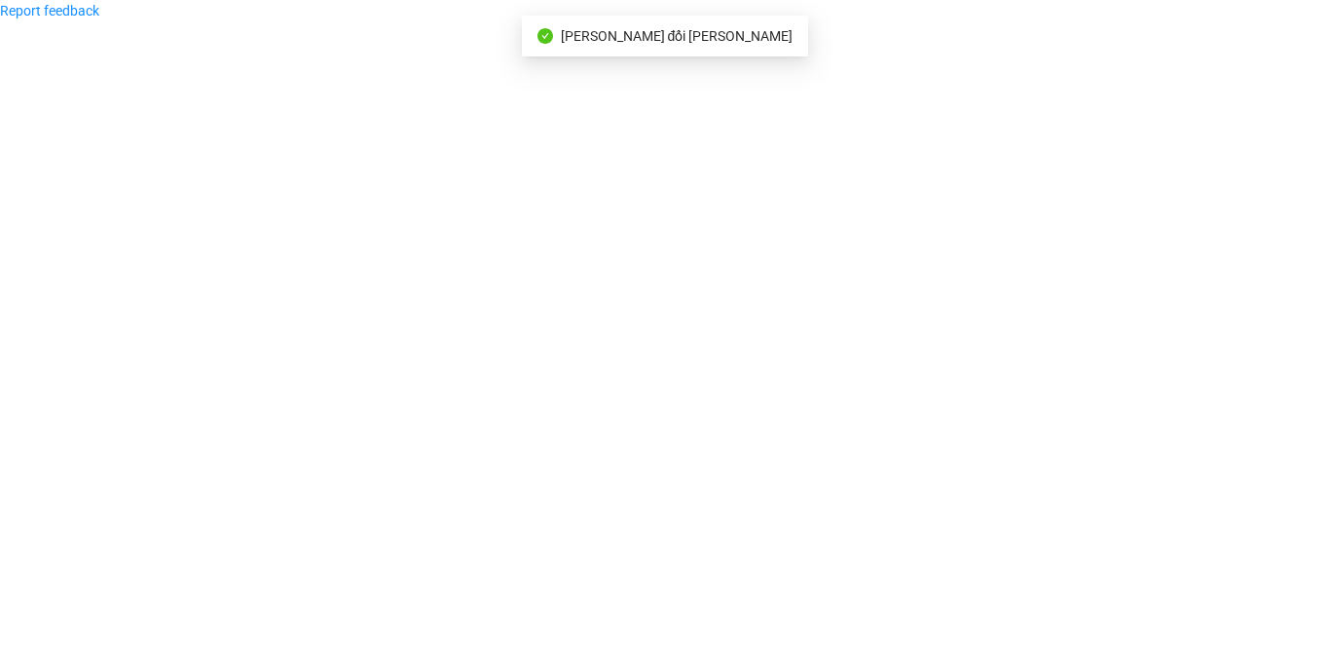
click at [635, 41] on span "Lưu thay đổi thành công" at bounding box center [677, 36] width 233 height 16
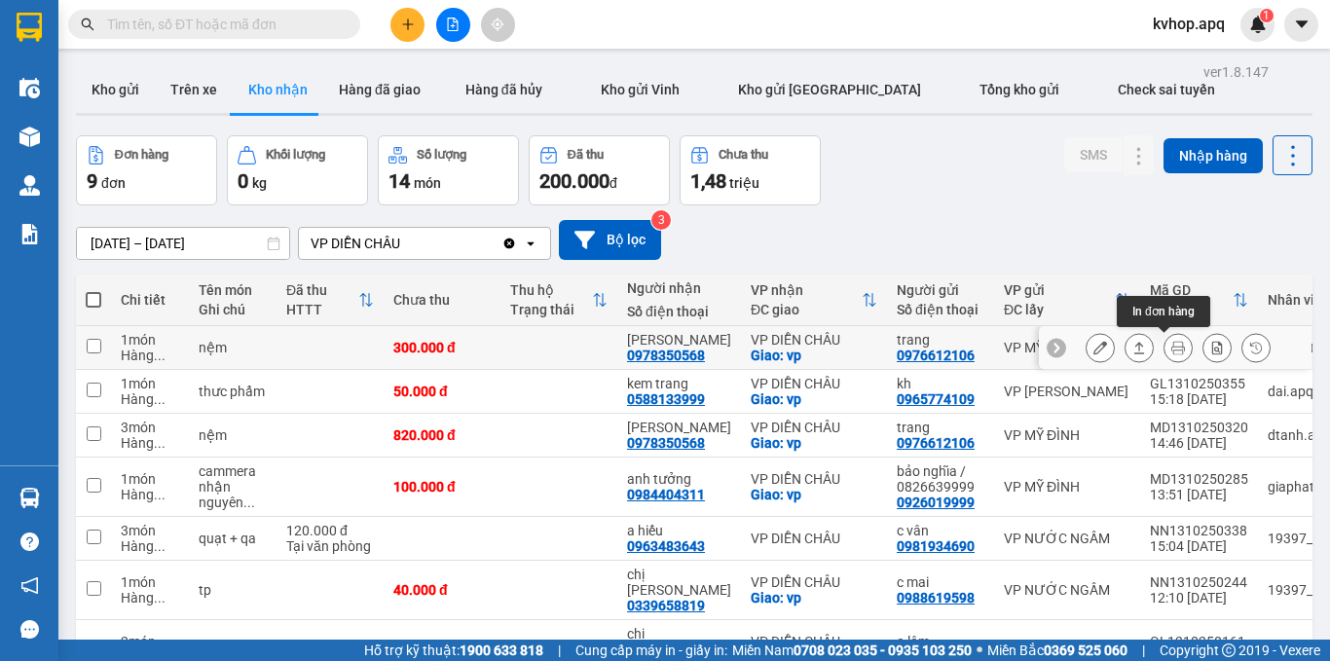
click at [1164, 353] on button at bounding box center [1177, 348] width 27 height 34
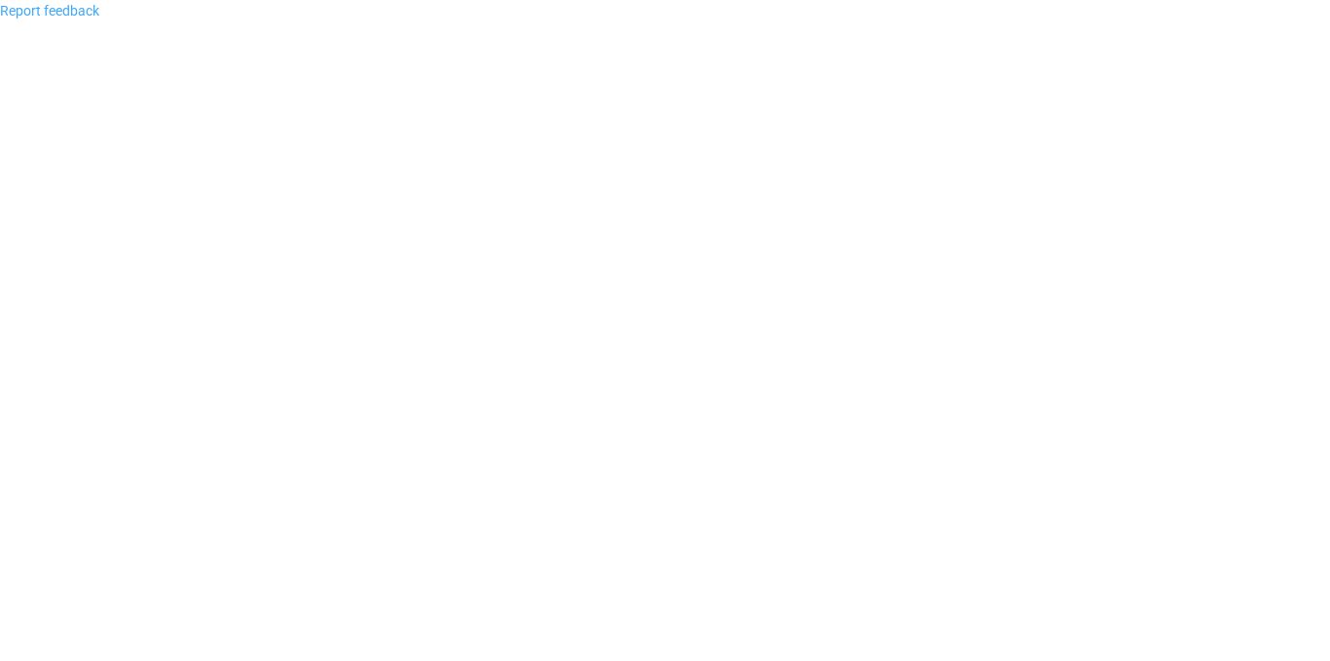
click at [48, 14] on link "Report feedback" at bounding box center [49, 11] width 99 height 16
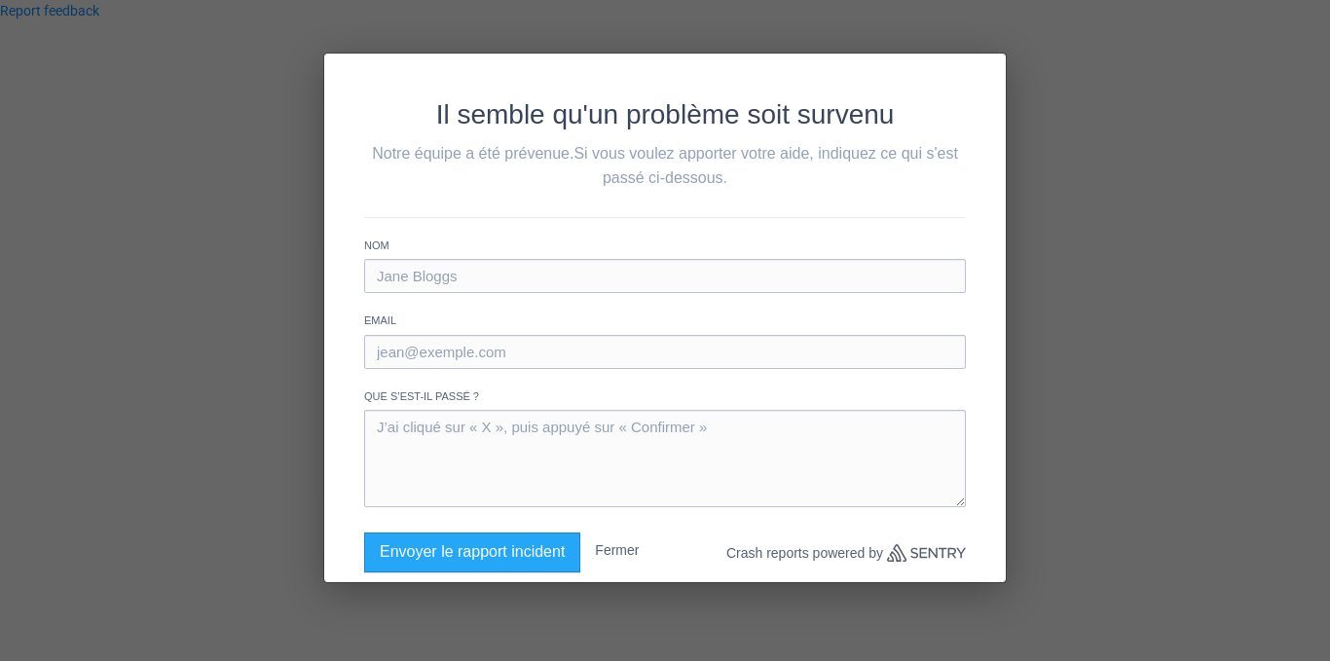
click at [821, 18] on div "Il semble qu'un problème soit survenu Notre équipe a été prévenue. Si vous voul…" at bounding box center [665, 330] width 1330 height 661
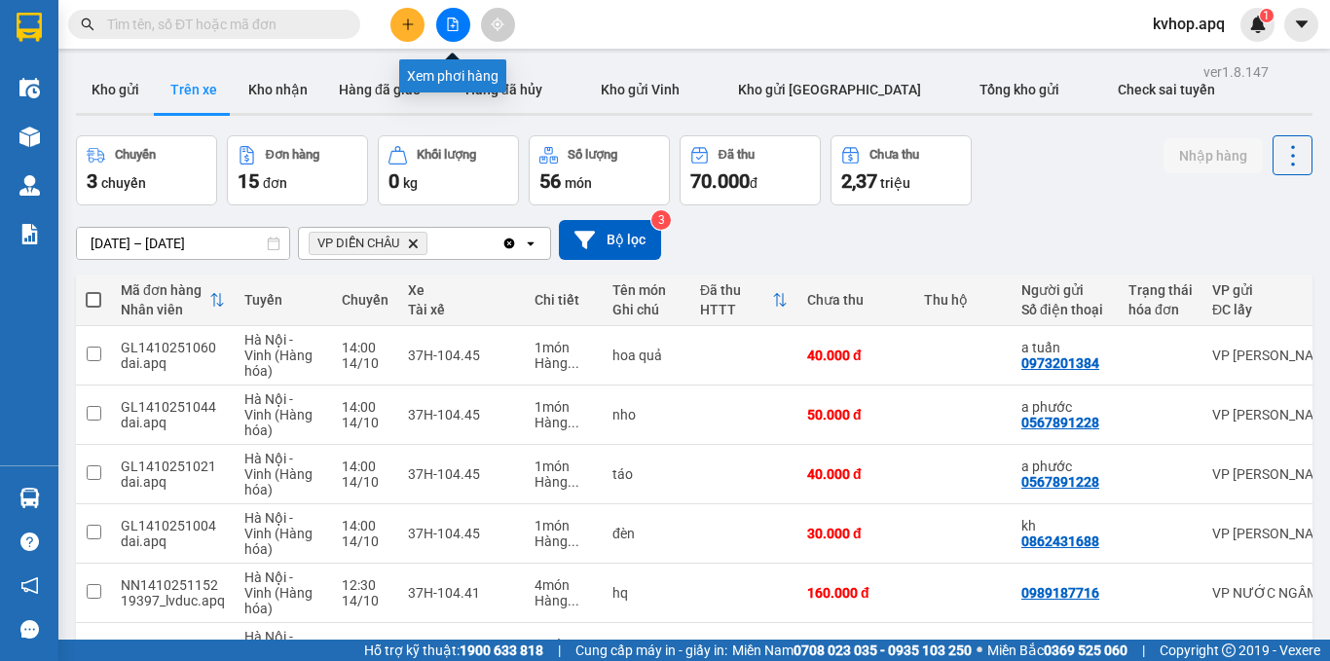
click at [458, 33] on button at bounding box center [453, 25] width 34 height 34
click at [307, 33] on input "text" at bounding box center [222, 24] width 230 height 21
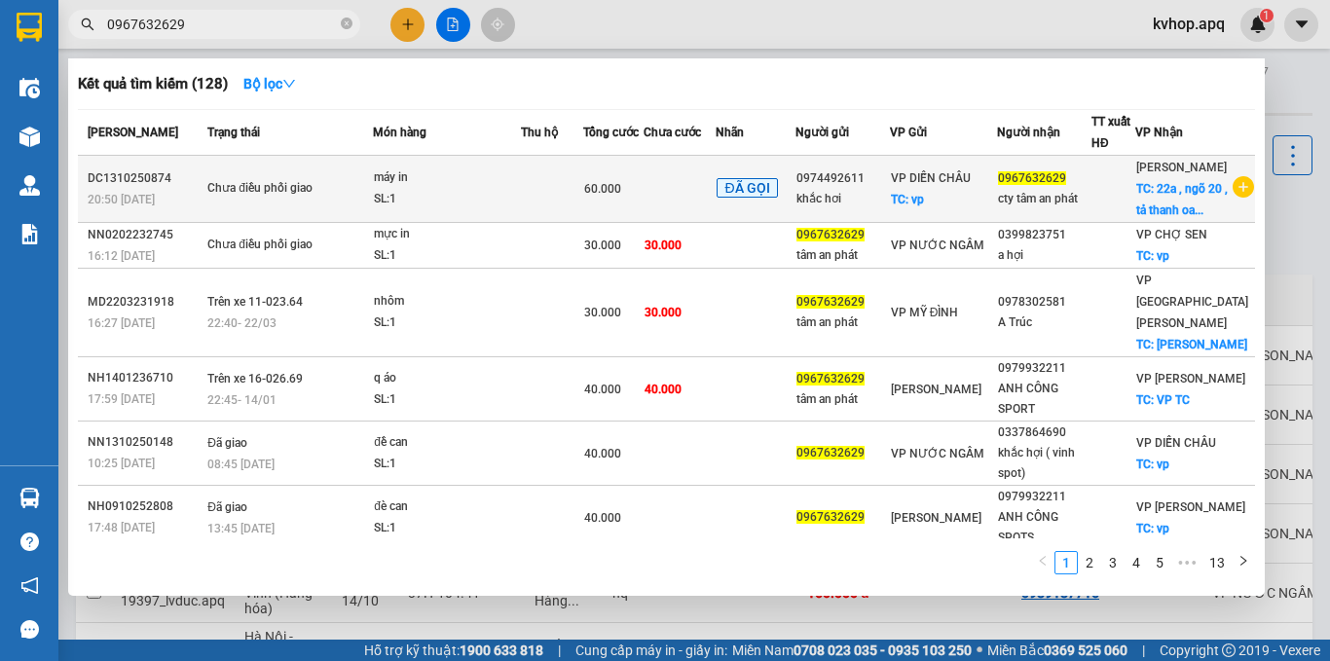
type input "0967632629"
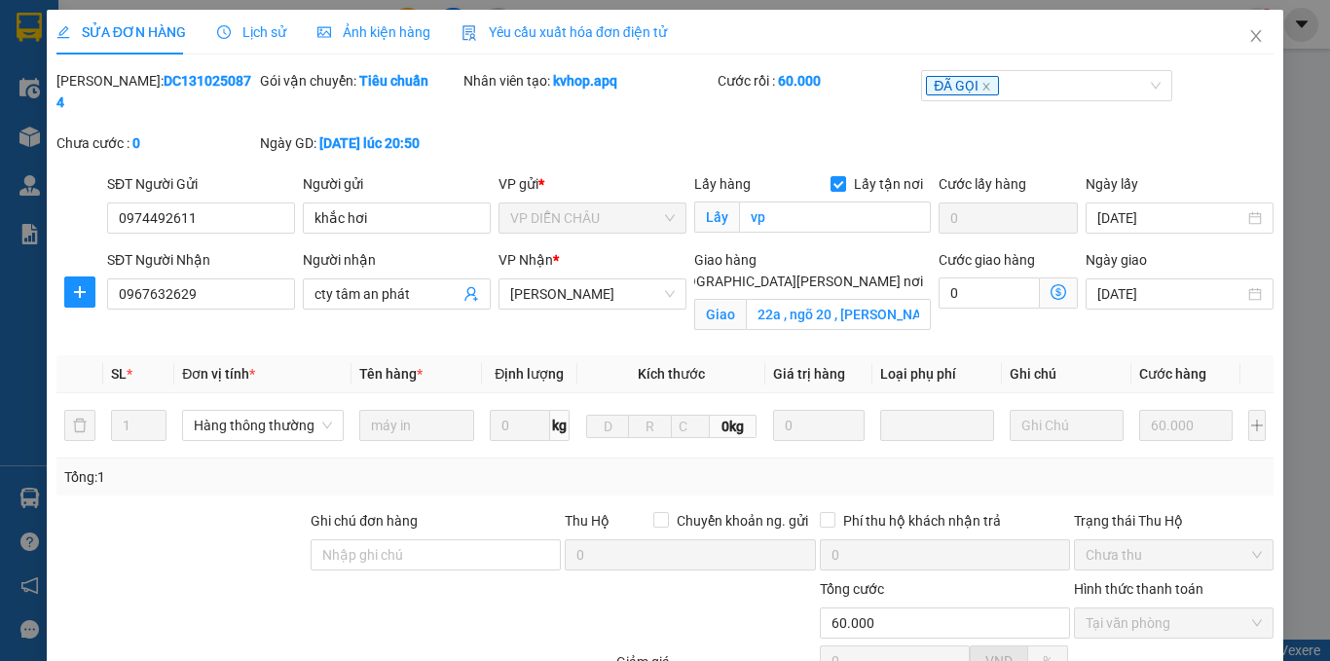
type input "0974492611"
type input "khắc hơi"
checkbox input "true"
type input "vp"
type input "0967632629"
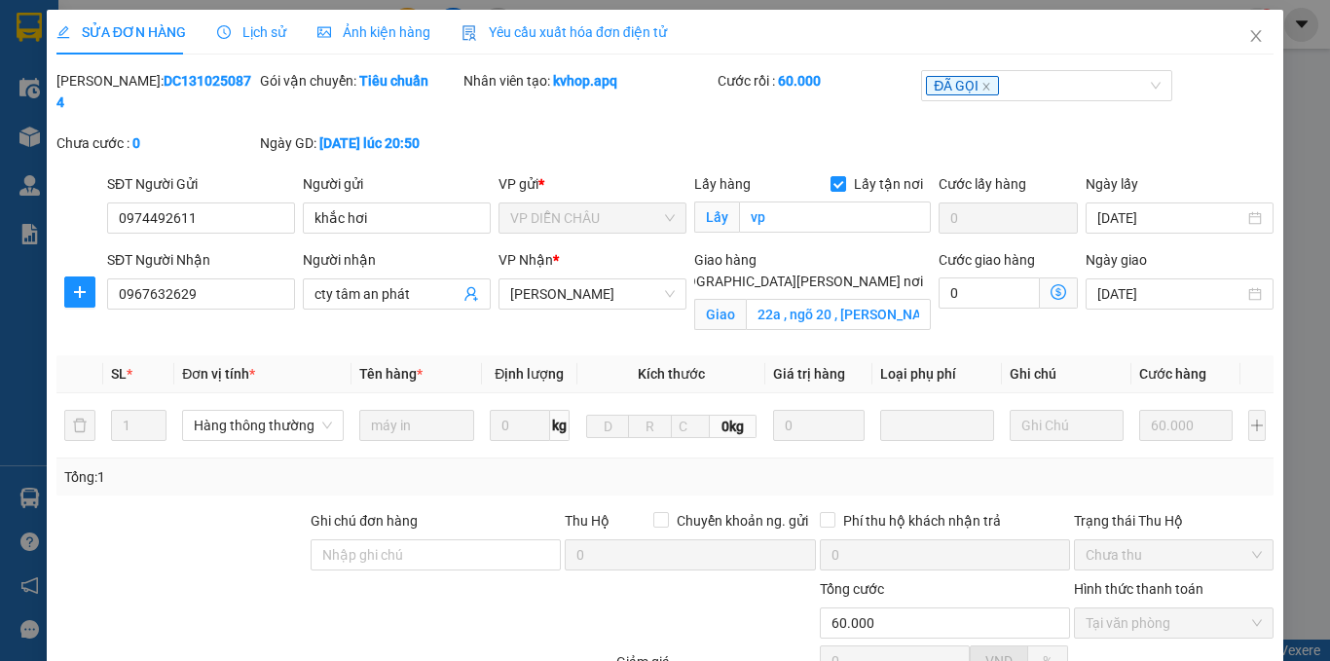
type input "cty tâm an phát"
checkbox input "true"
type input "22a , ngõ 20 , tả thanh oai , thanh trì , hà nội"
type input "60.000"
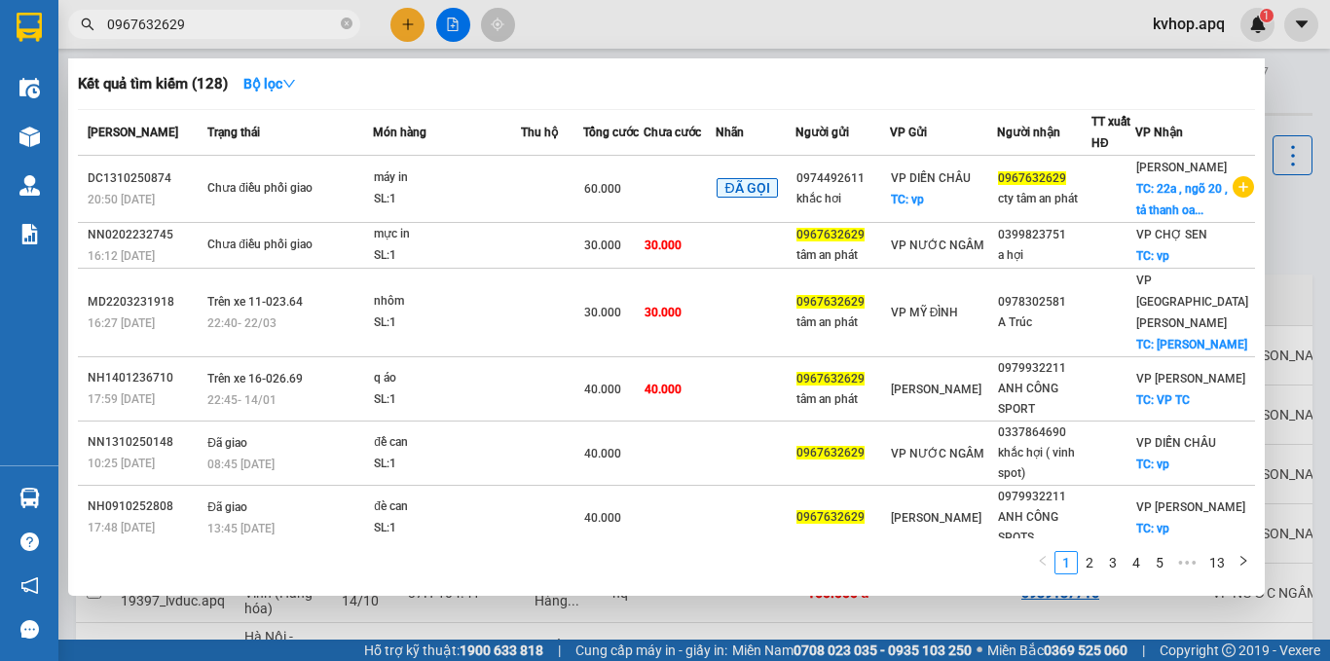
drag, startPoint x: 293, startPoint y: 28, endPoint x: 292, endPoint y: 39, distance: 10.8
click at [292, 28] on input "0967632629" at bounding box center [222, 24] width 230 height 21
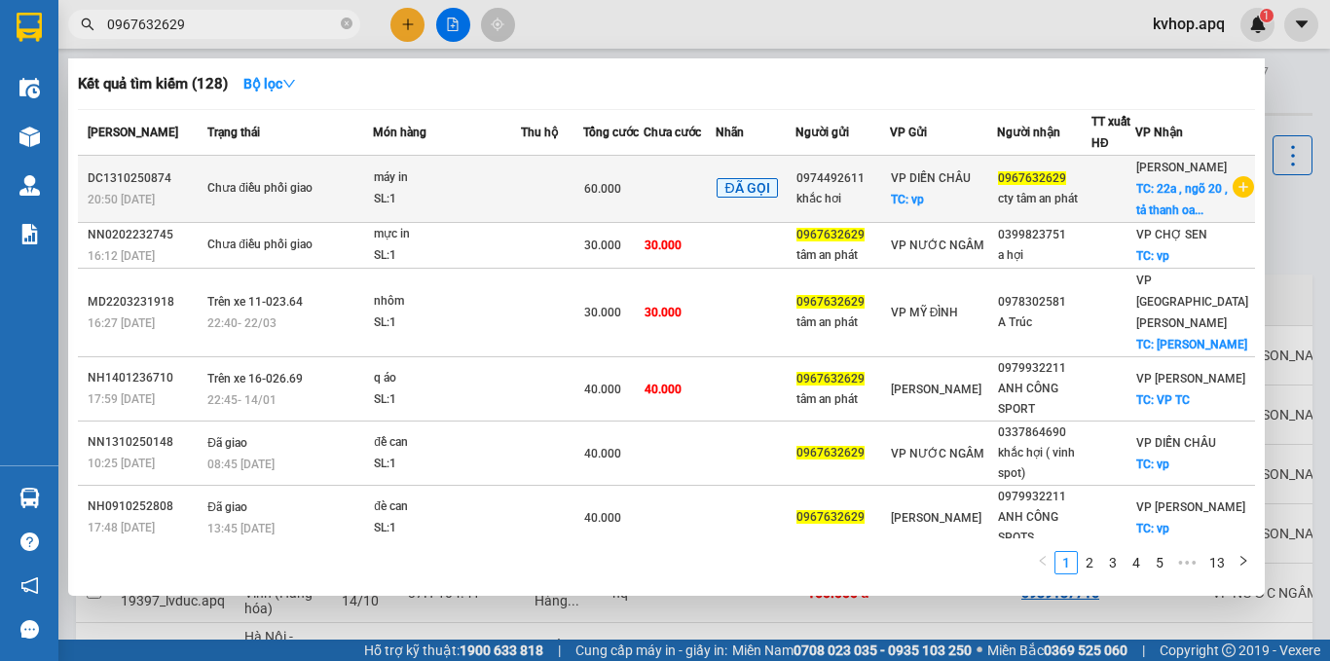
click at [1134, 200] on div at bounding box center [1113, 189] width 42 height 20
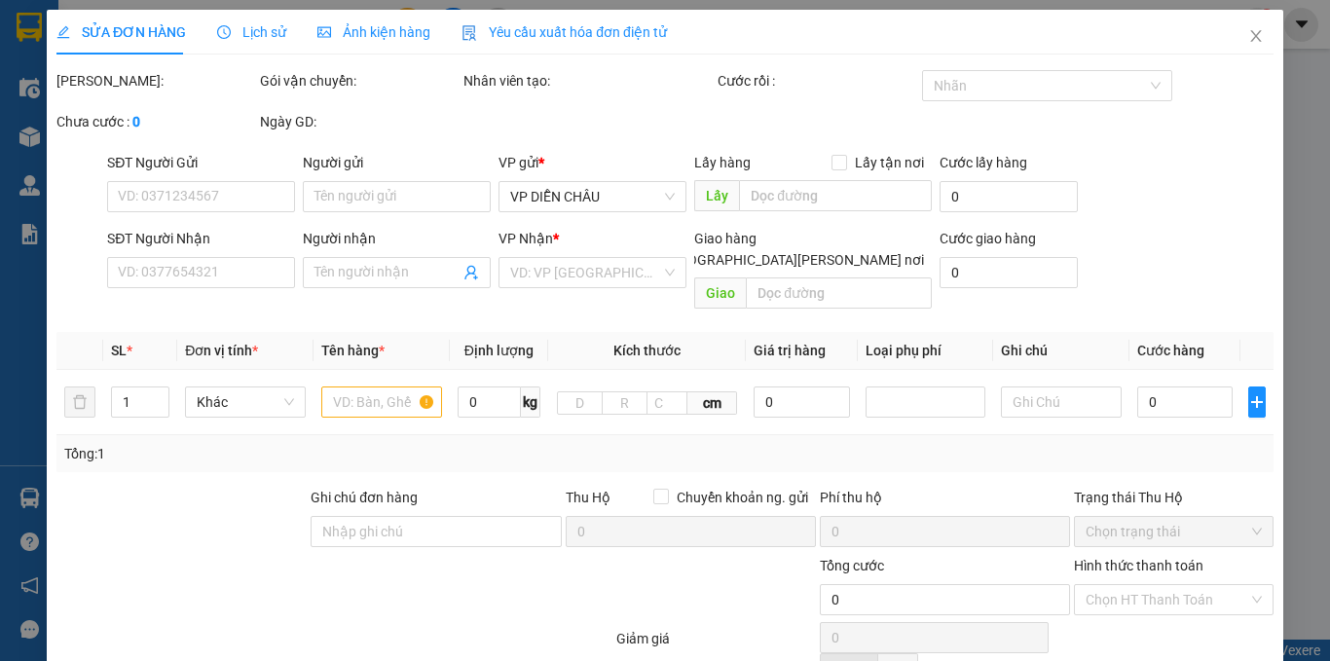
type input "0974492611"
type input "khắc hơi"
checkbox input "true"
type input "vp"
type input "0967632629"
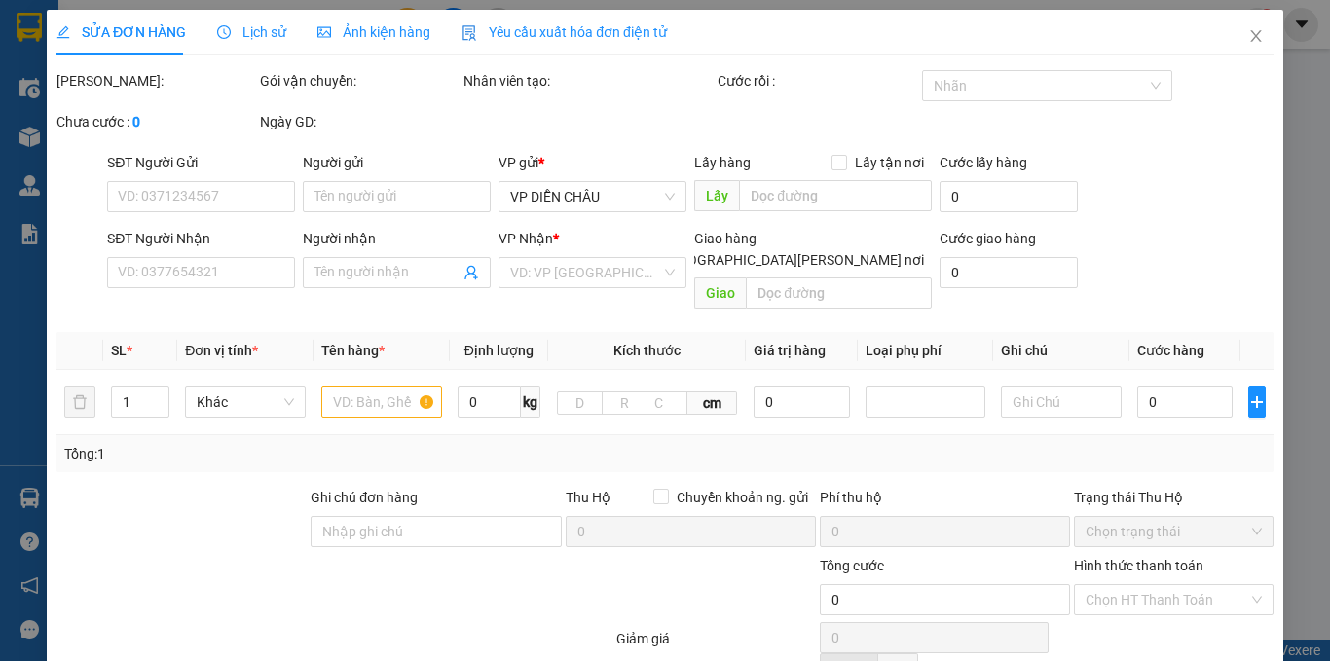
type input "cty tâm an phát"
checkbox input "true"
type input "22a , ngõ 20 , tả thanh oai , thanh trì , hà nội"
type input "60.000"
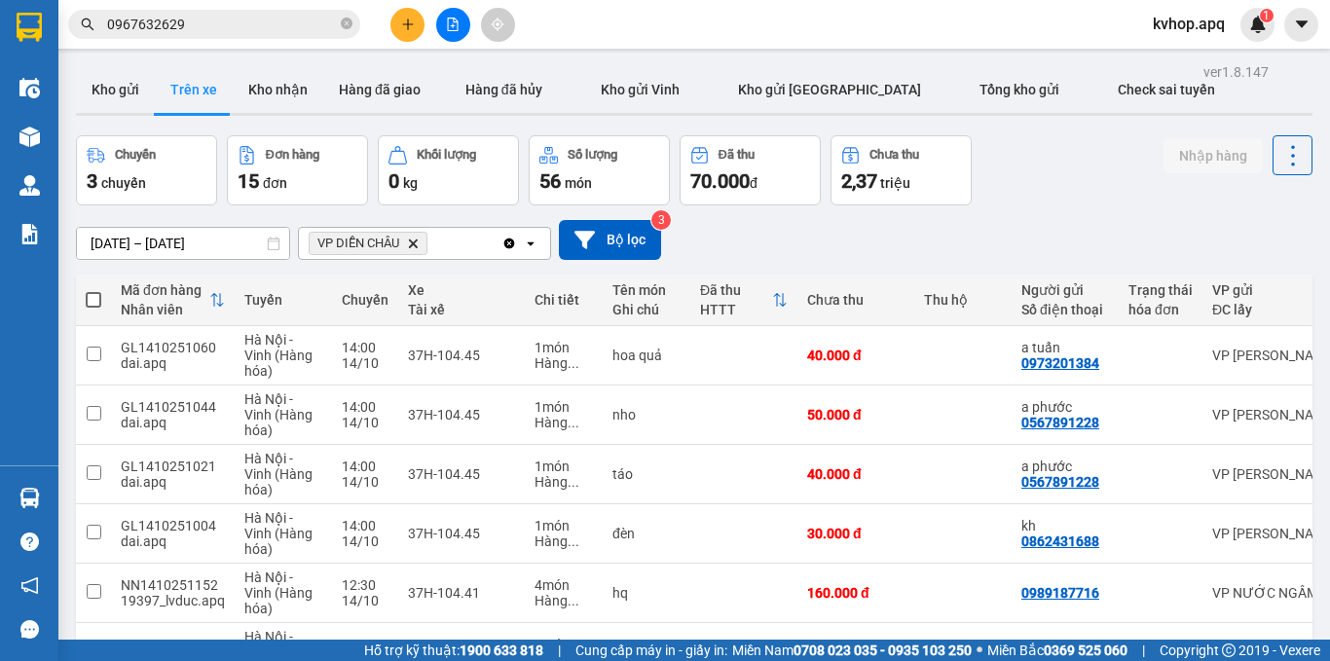
click at [232, 27] on input "0967632629" at bounding box center [222, 24] width 230 height 21
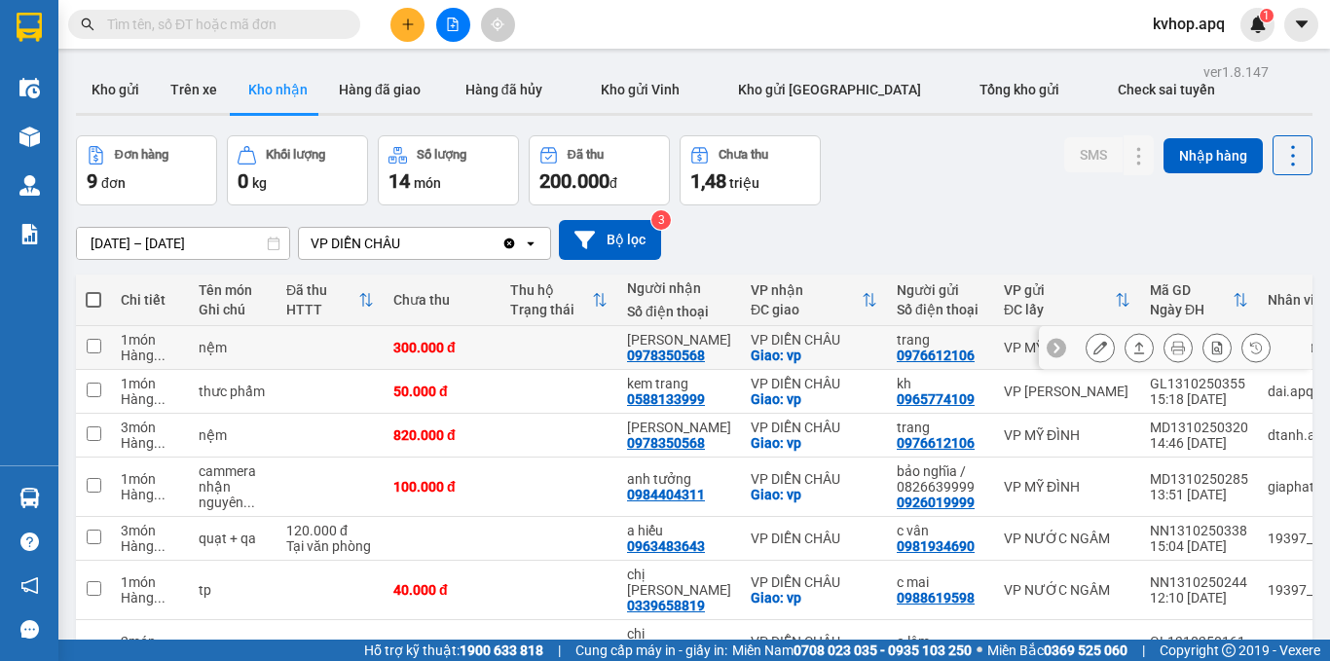
click at [295, 349] on td at bounding box center [329, 348] width 107 height 44
checkbox input "true"
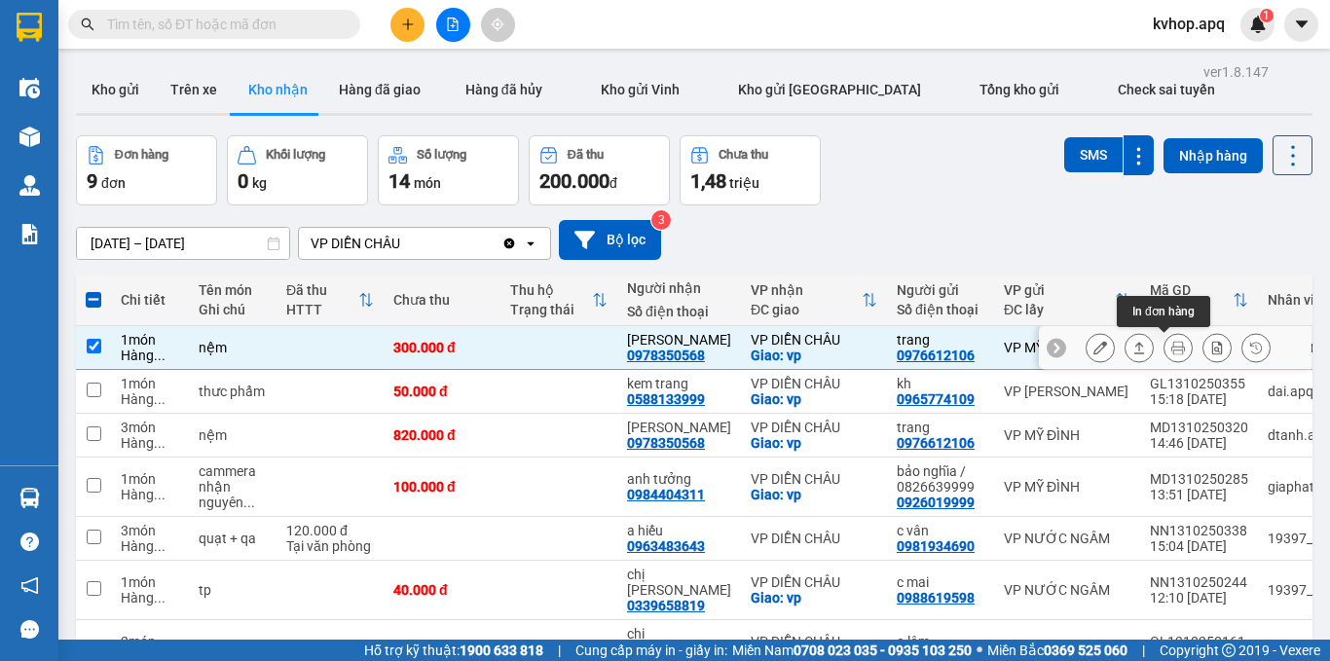
click at [1171, 350] on icon at bounding box center [1178, 348] width 14 height 14
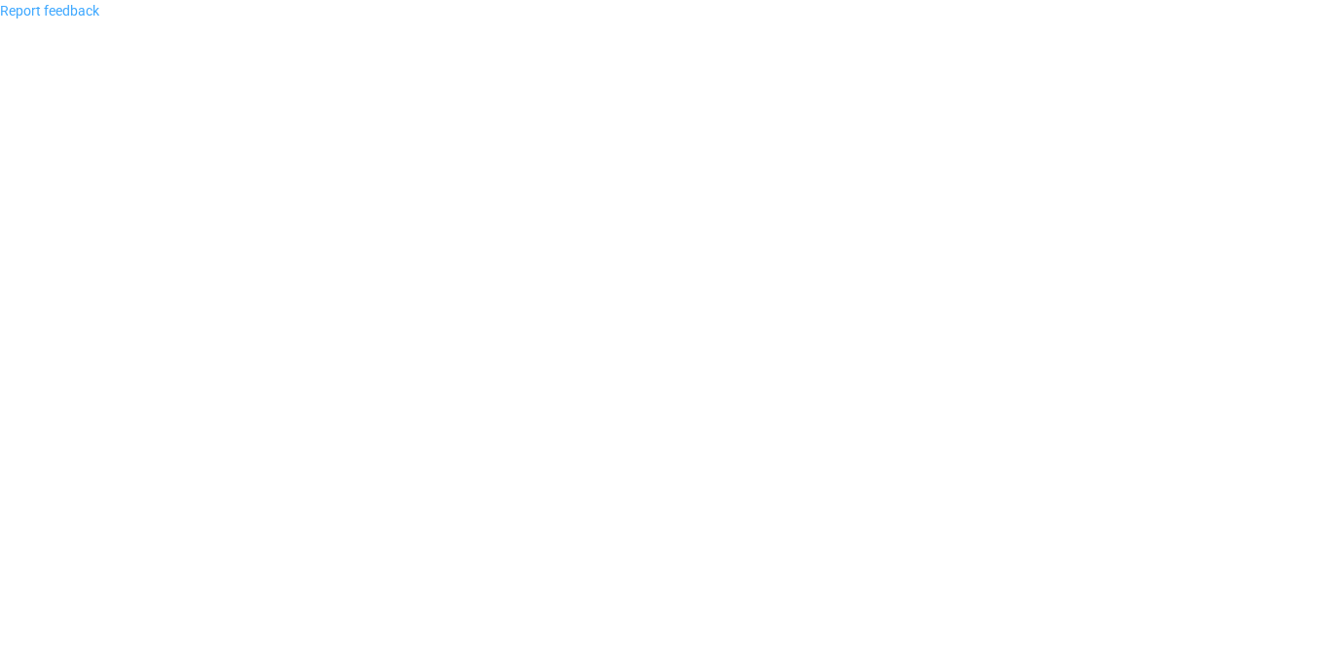
click at [43, 14] on link "Report feedback" at bounding box center [49, 11] width 99 height 16
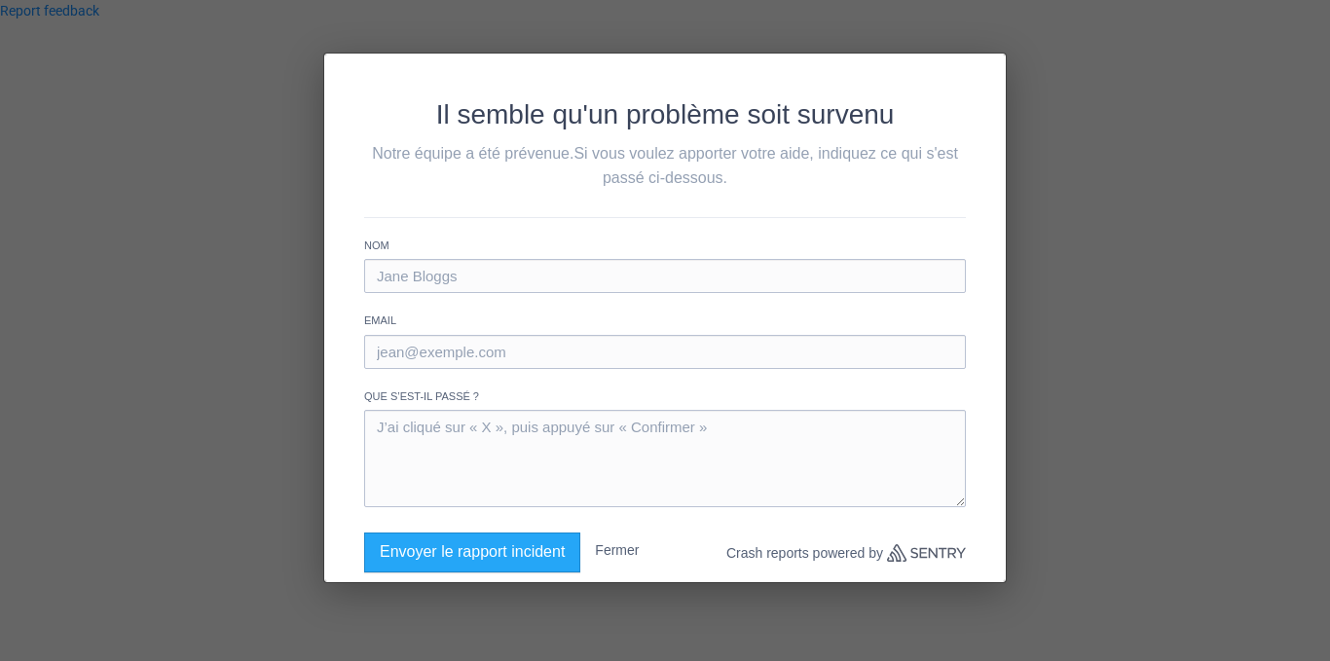
drag, startPoint x: 175, startPoint y: 93, endPoint x: 184, endPoint y: 130, distance: 38.0
click at [184, 130] on div "Il semble qu'un problème soit survenu Notre équipe a été prévenue. Si vous voul…" at bounding box center [665, 330] width 1330 height 661
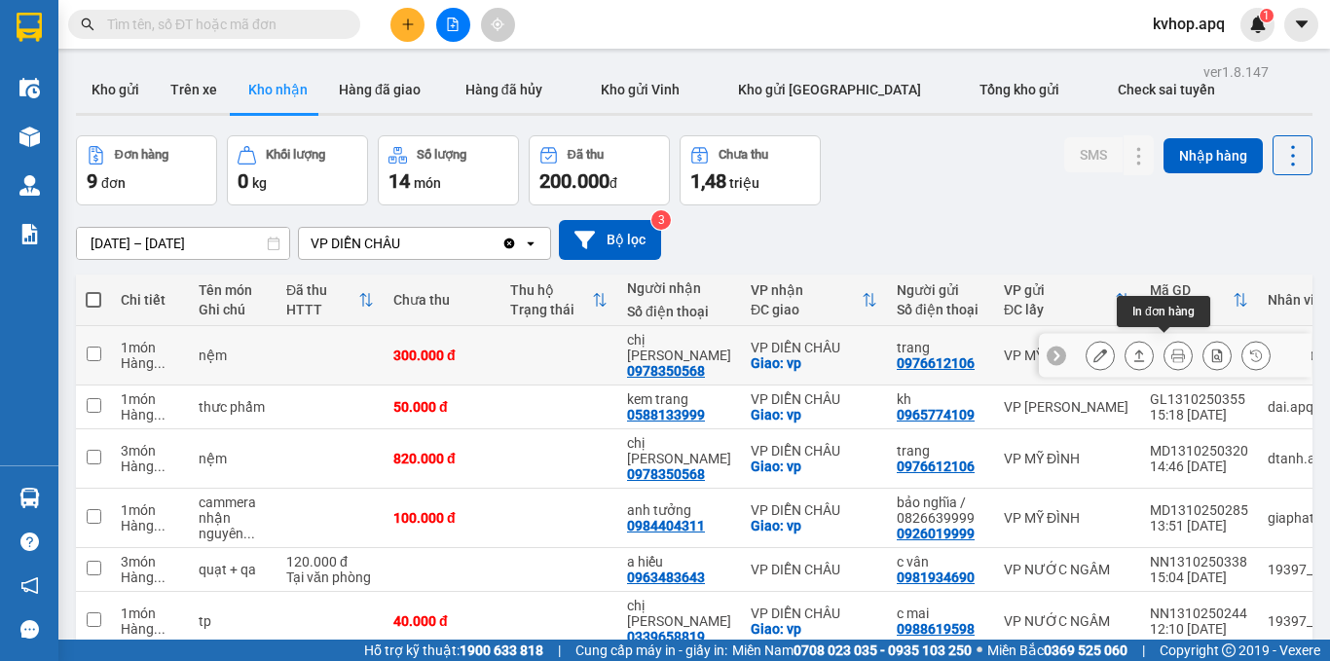
click at [1171, 349] on icon at bounding box center [1178, 355] width 14 height 14
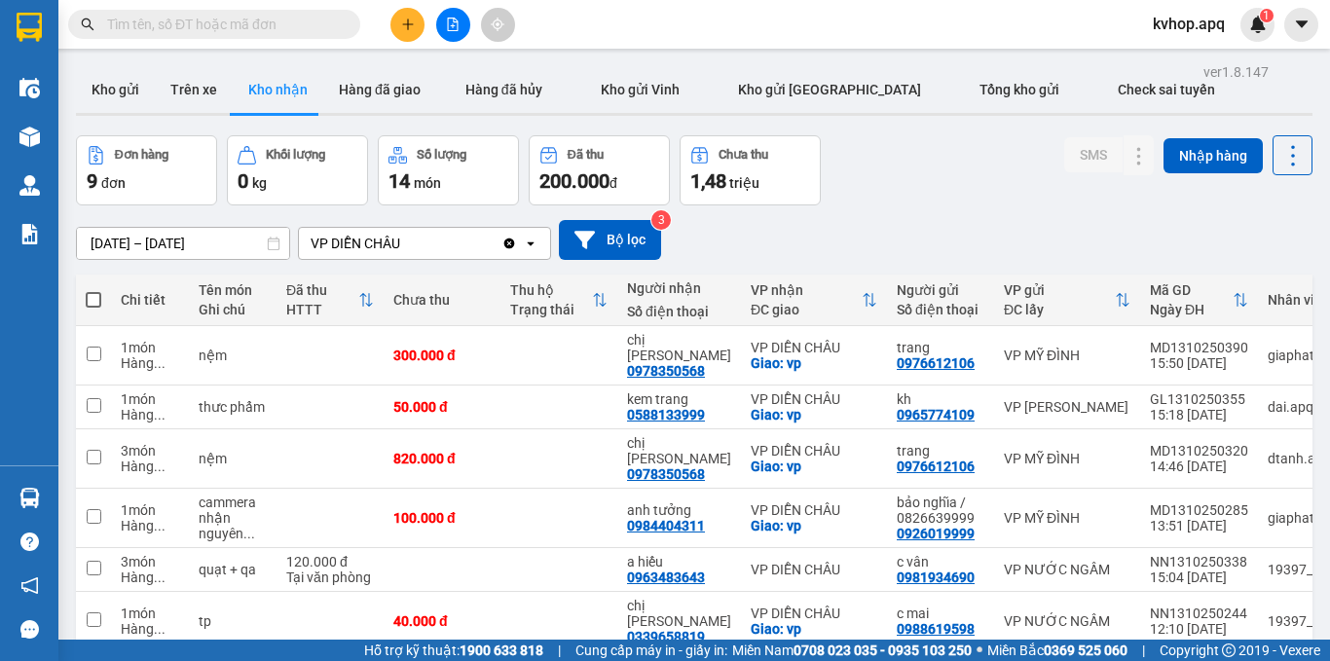
click at [1183, 24] on span "kvhop.apq" at bounding box center [1188, 24] width 103 height 24
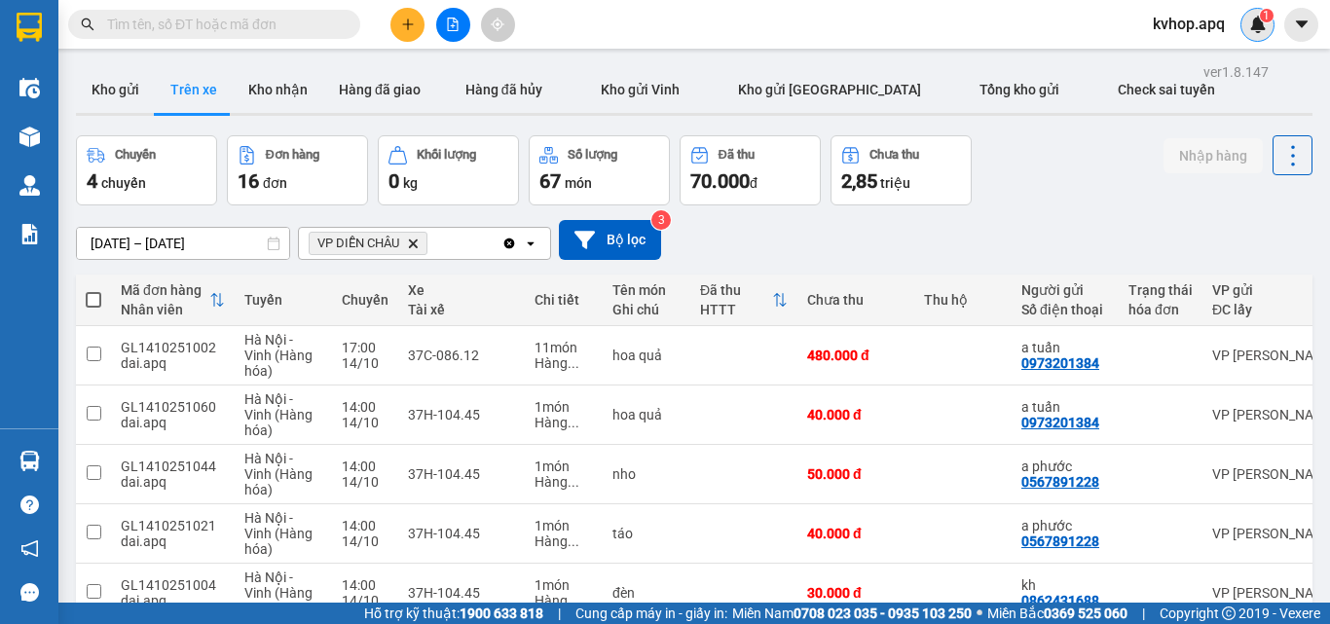
click at [1263, 23] on img at bounding box center [1258, 25] width 18 height 18
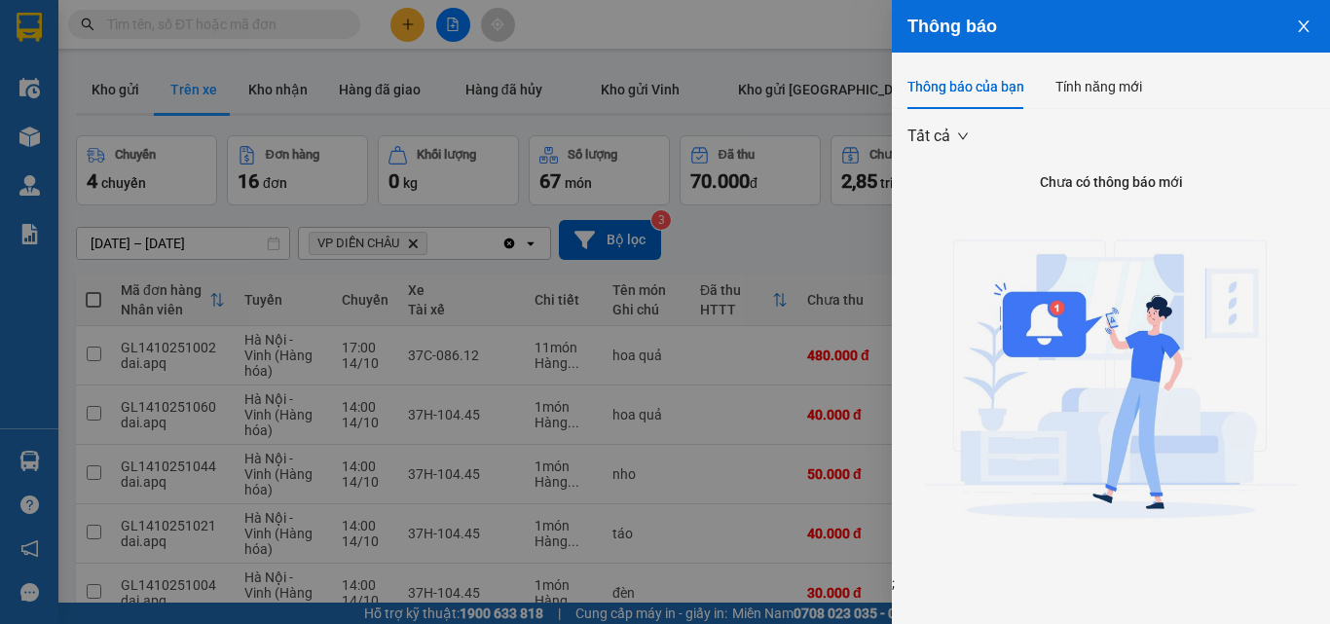
click at [1307, 33] on icon "close" at bounding box center [1303, 26] width 16 height 16
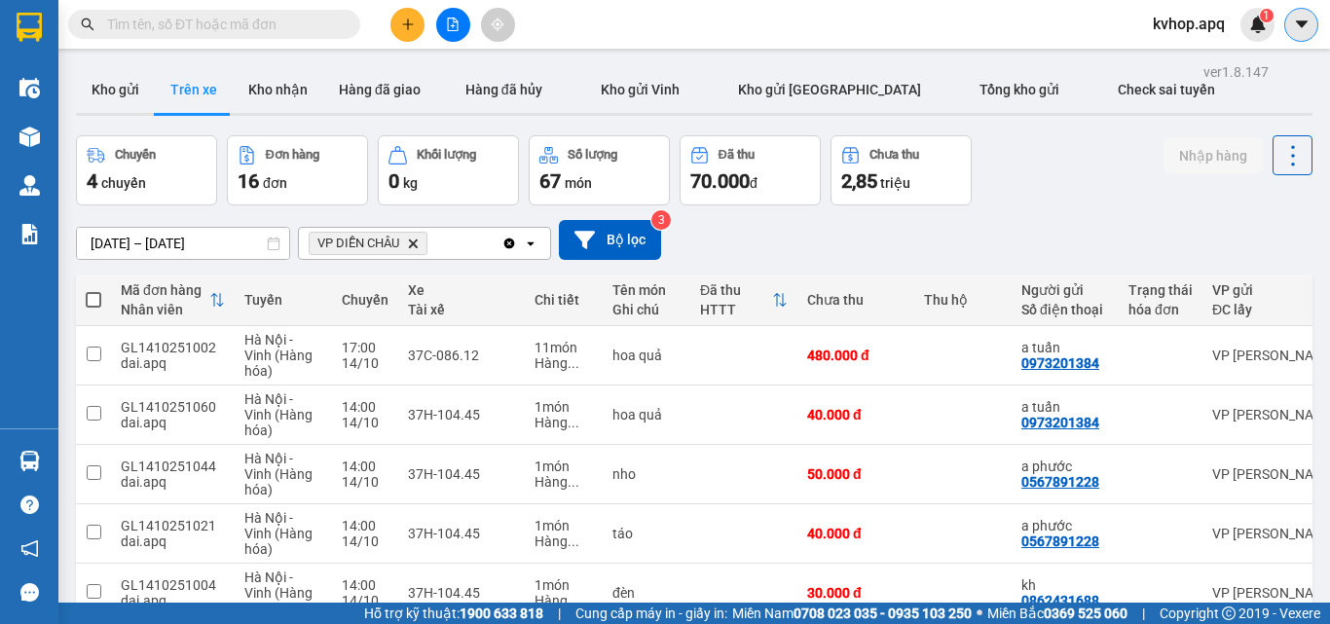
click at [1302, 20] on icon "caret-down" at bounding box center [1302, 25] width 18 height 18
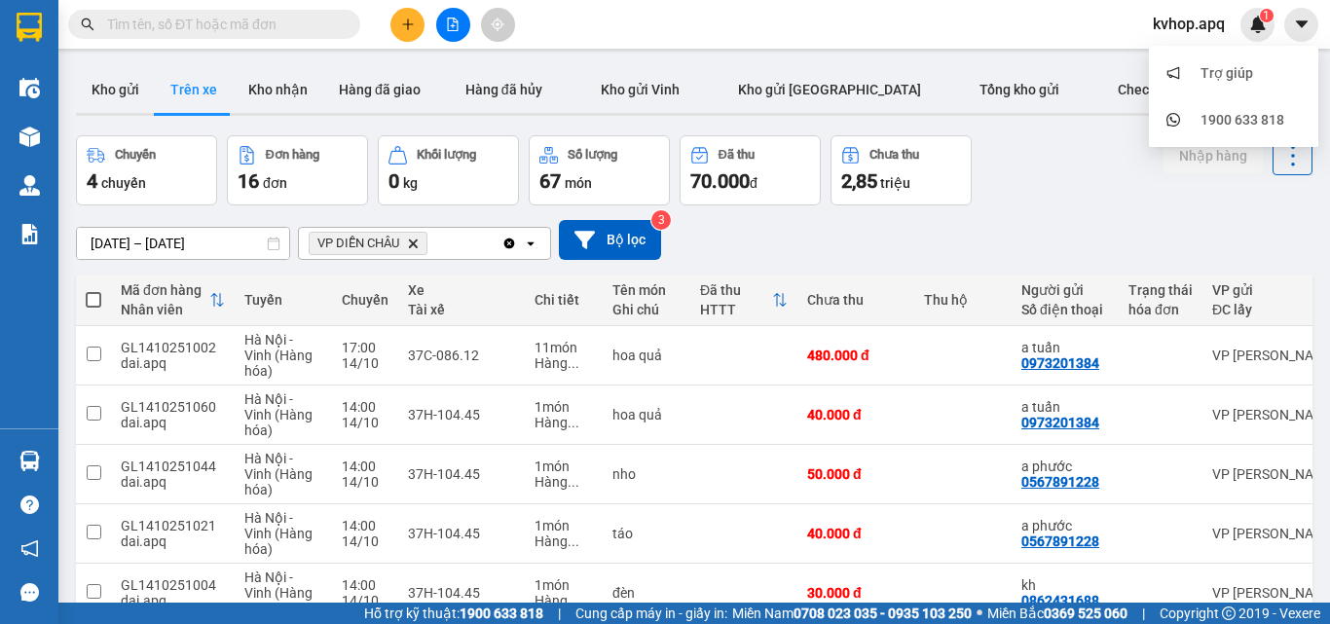
click at [1158, 23] on span "kvhop.apq" at bounding box center [1188, 24] width 103 height 24
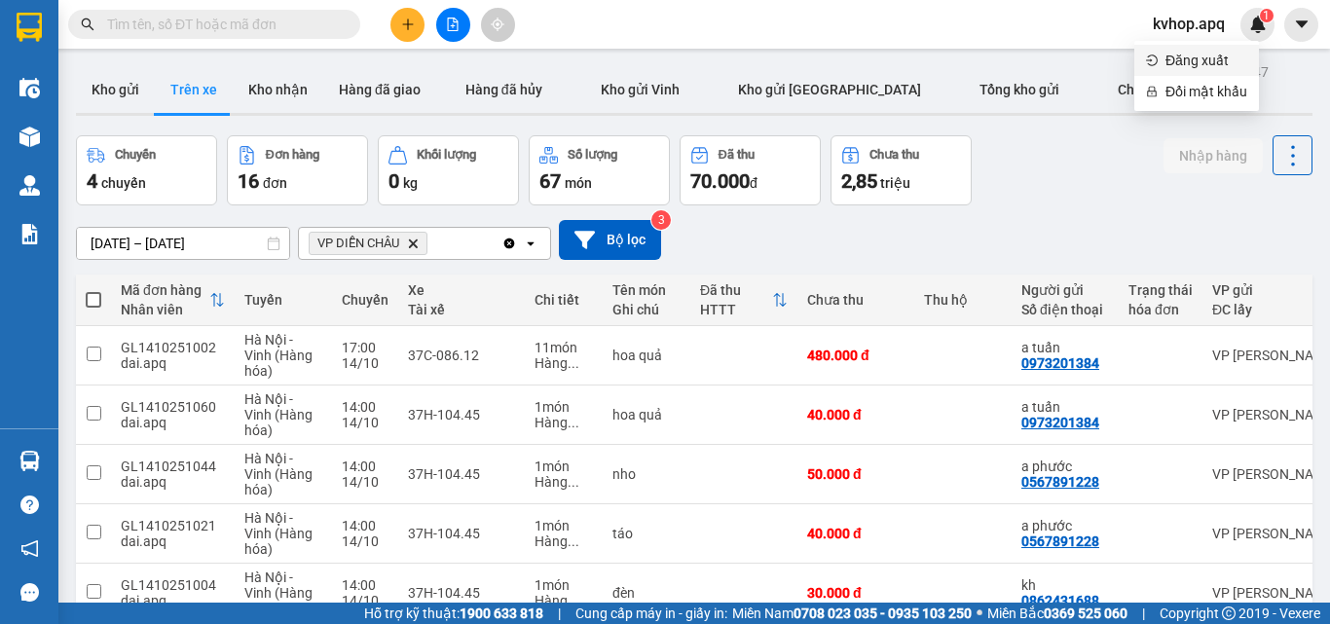
click at [1196, 59] on span "Đăng xuất" at bounding box center [1206, 60] width 82 height 21
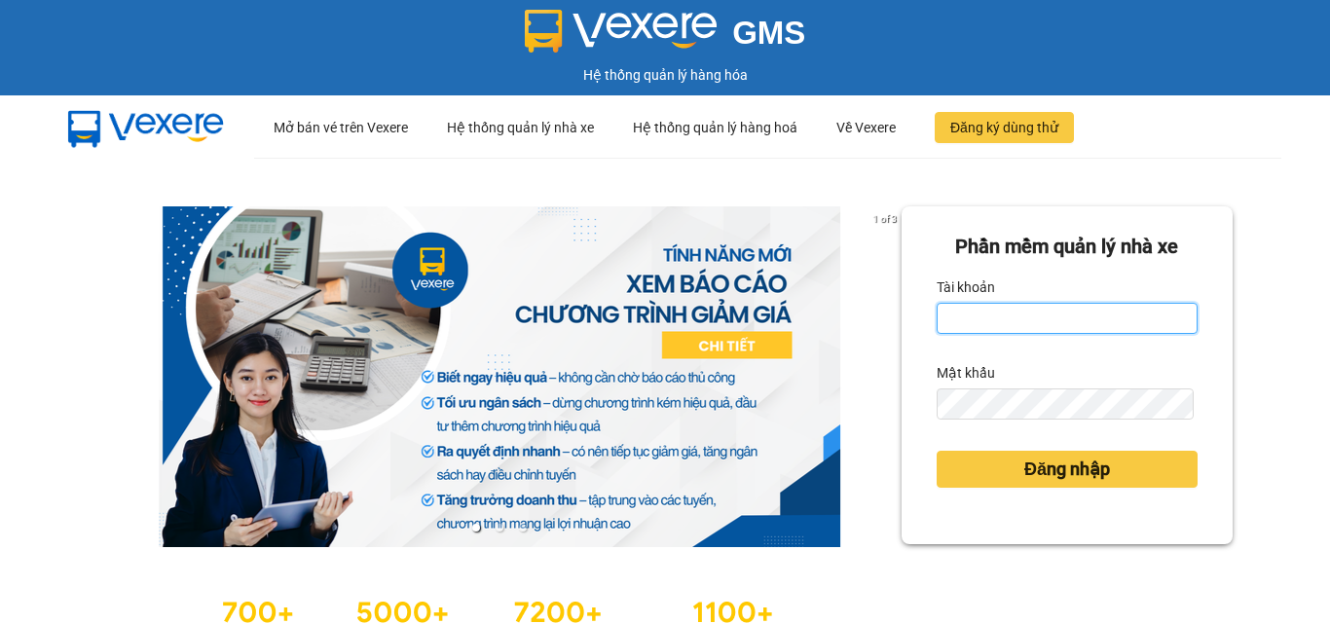
type input "kvhop.apq"
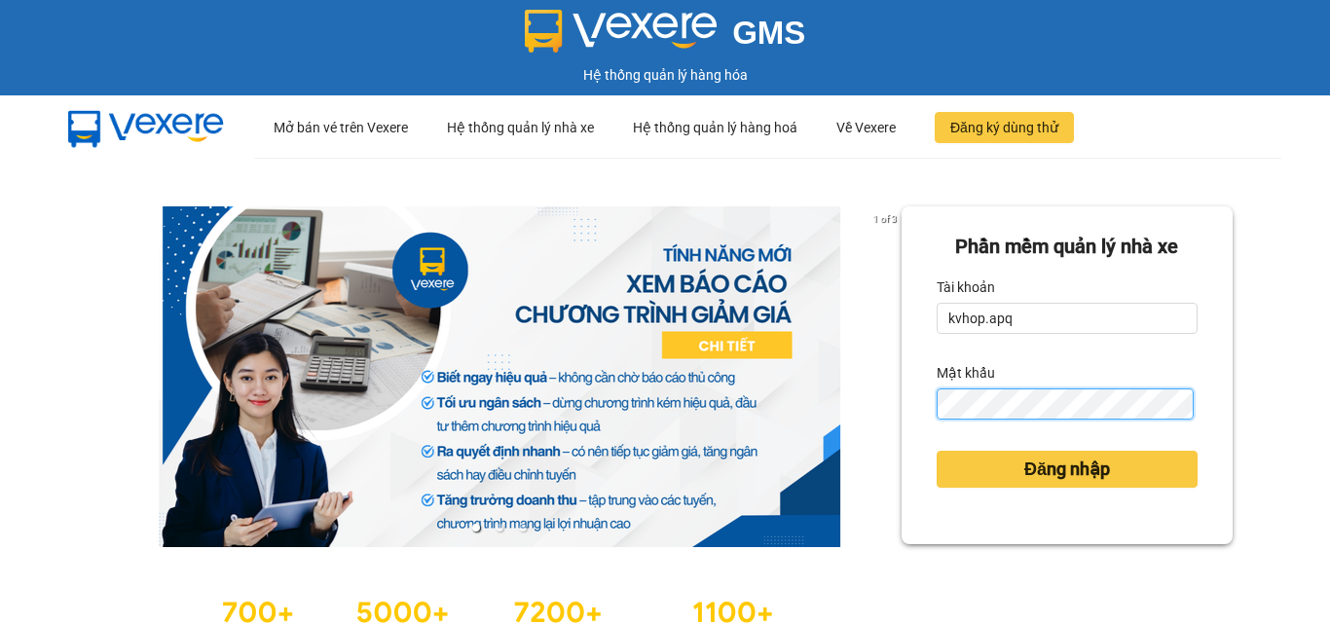
click at [772, 400] on div "1 of 3 Phần mềm quản lý nhà xe Tài khoản kvhop.apq Mật khẩu Đăng nhập" at bounding box center [665, 433] width 1330 height 551
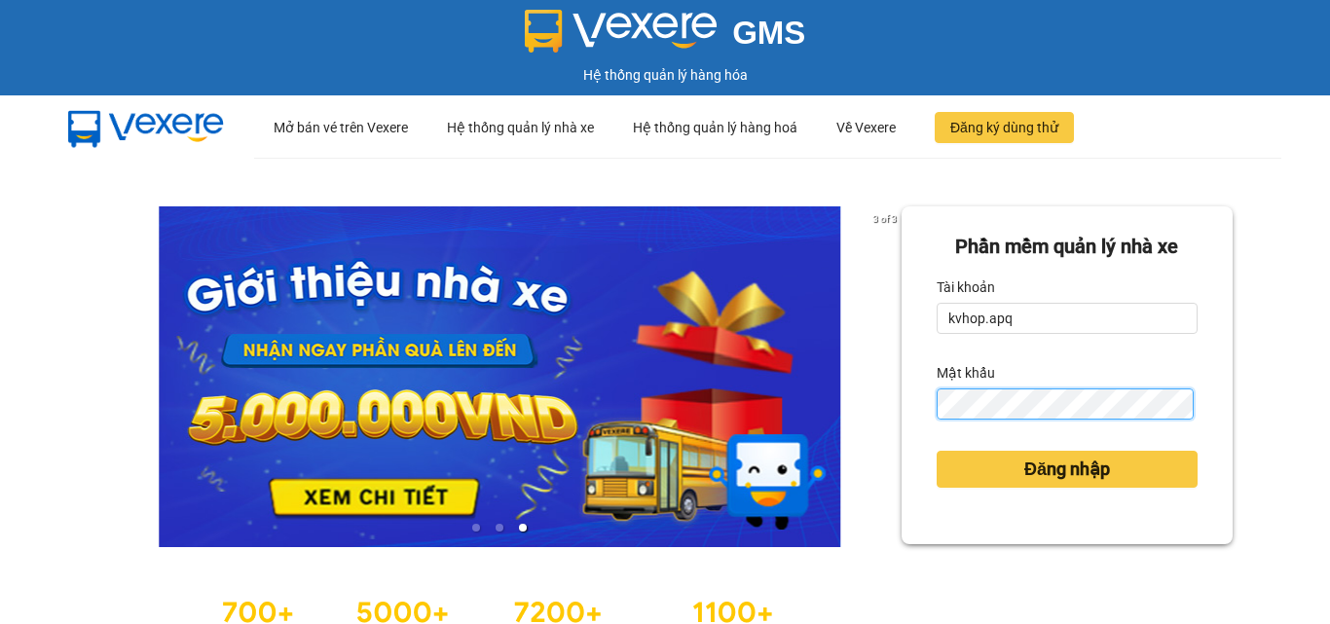
click at [811, 396] on div "3 of 3 Phần mềm quản lý nhà xe Tài khoản kvhop.apq Mật khẩu Đăng nhập" at bounding box center [665, 433] width 1330 height 551
click at [850, 386] on div "3 of 3 Phần mềm quản lý nhà xe Tài khoản kvhop.apq Mật khẩu Đăng nhập" at bounding box center [665, 433] width 1330 height 551
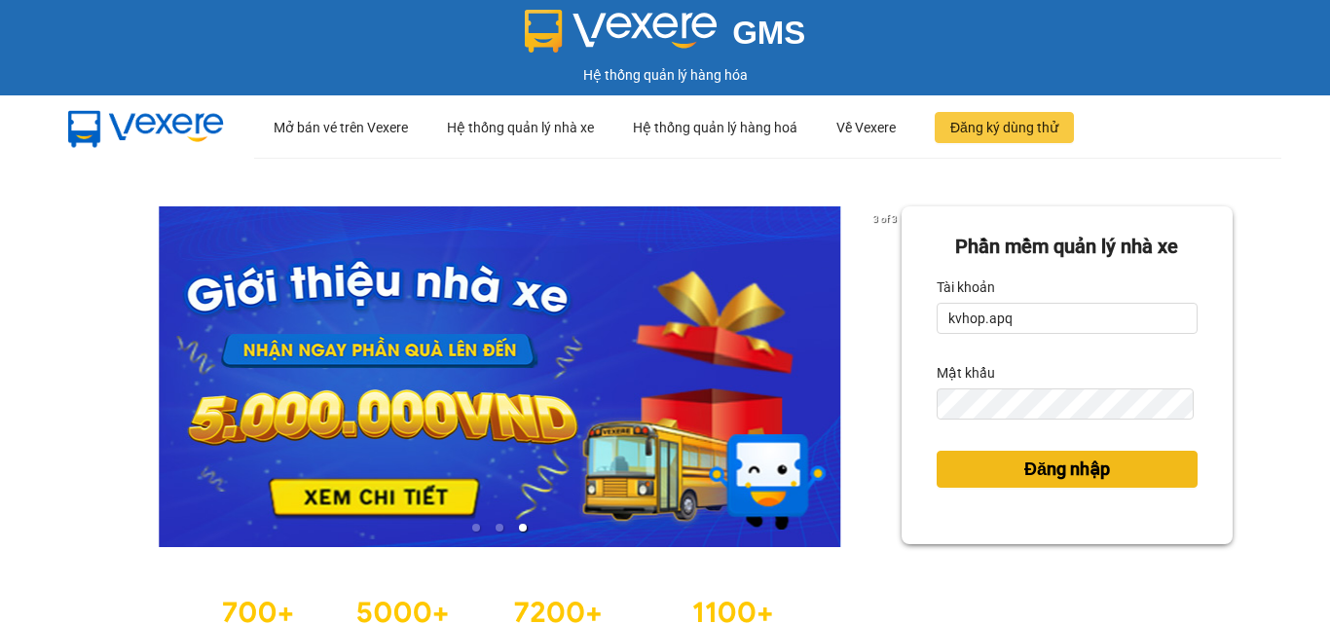
click at [977, 466] on button "Đăng nhập" at bounding box center [1066, 469] width 261 height 37
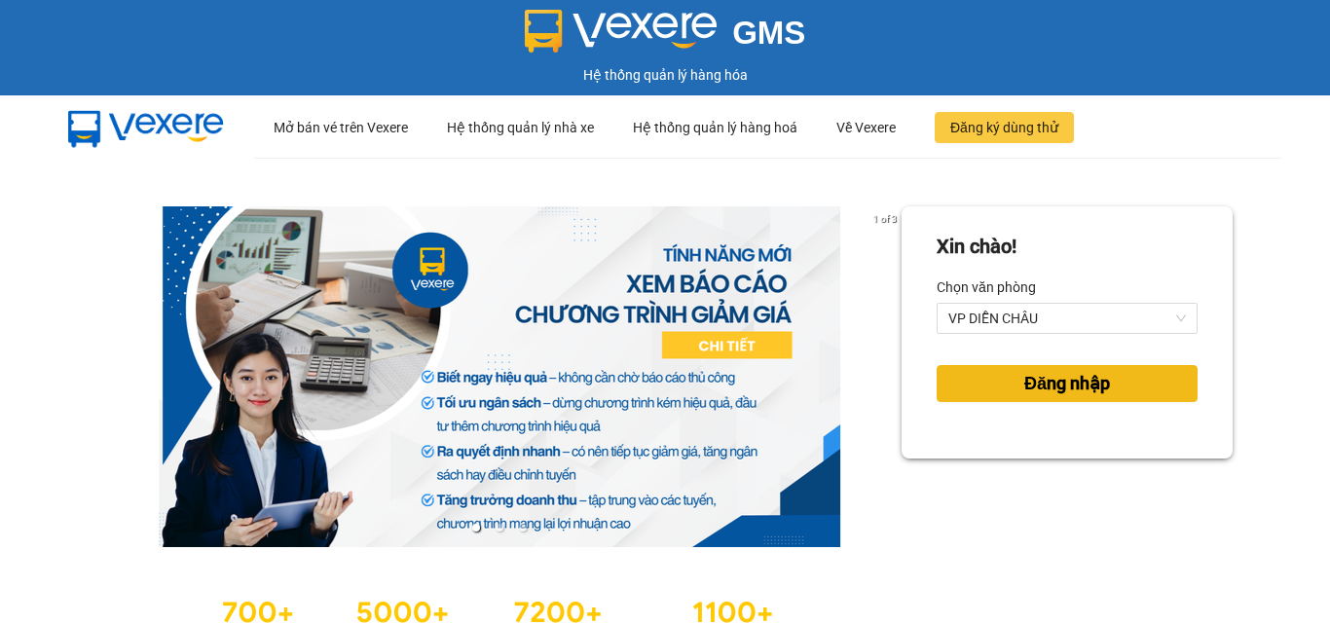
click at [1057, 367] on button "Đăng nhập" at bounding box center [1066, 383] width 261 height 37
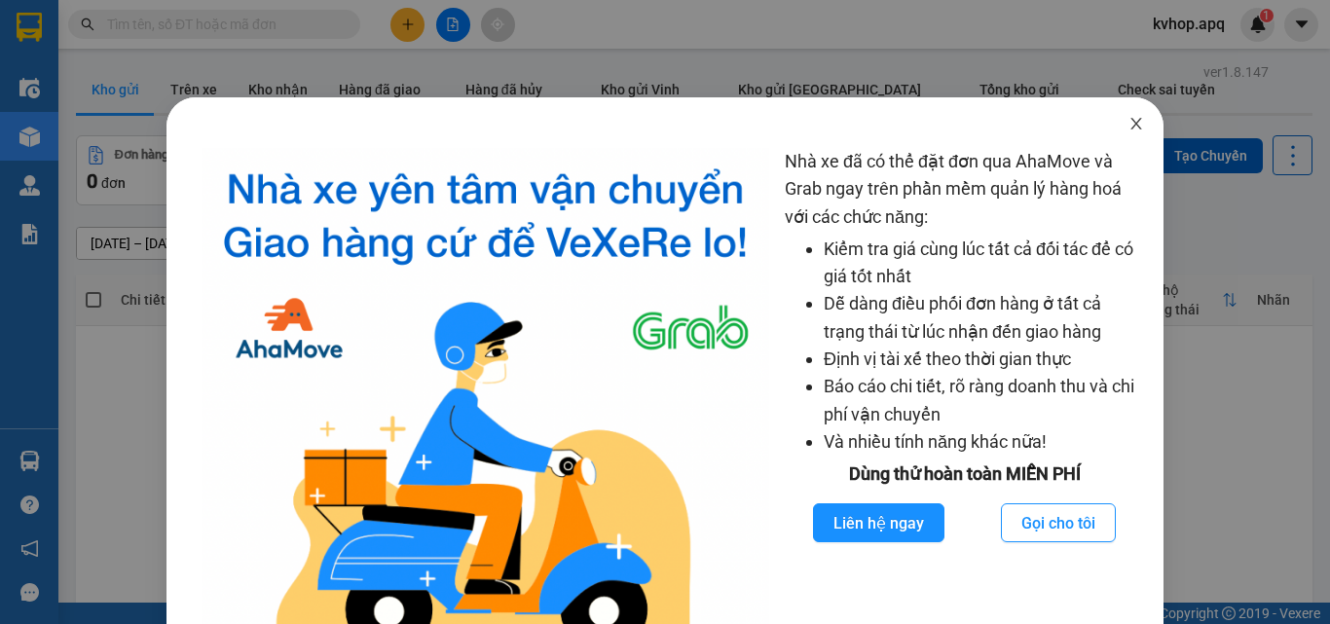
click at [1109, 131] on span "Close" at bounding box center [1136, 124] width 55 height 55
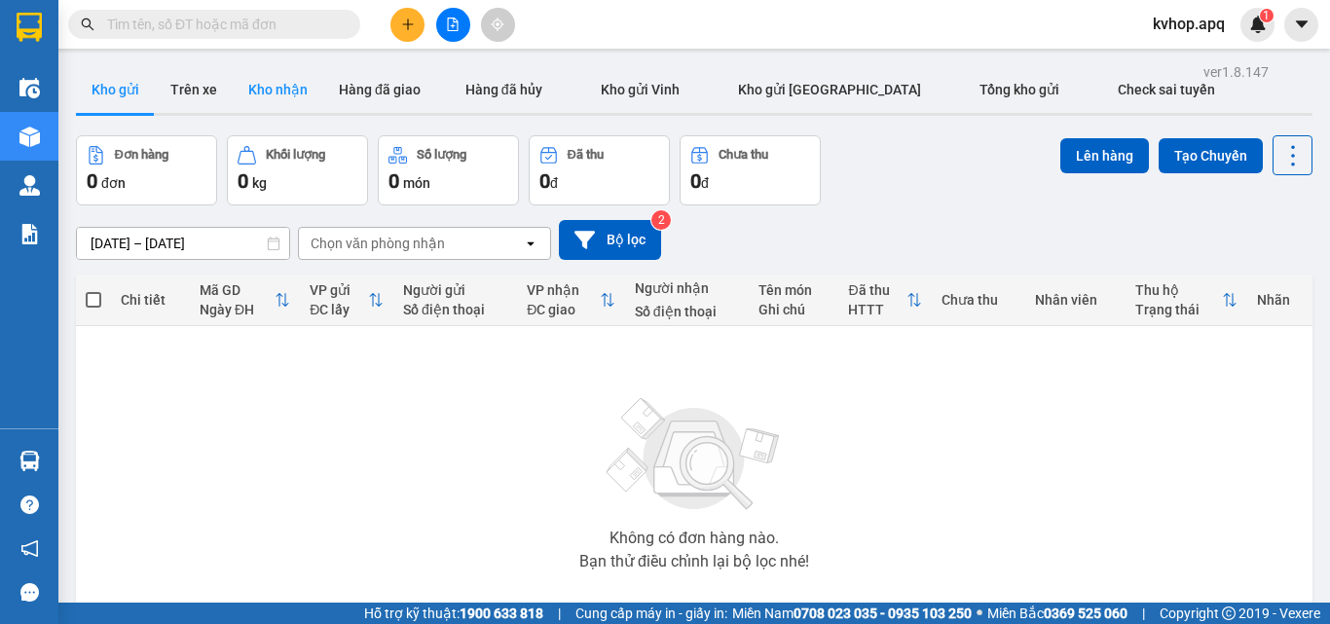
click at [289, 91] on button "Kho nhận" at bounding box center [278, 89] width 91 height 47
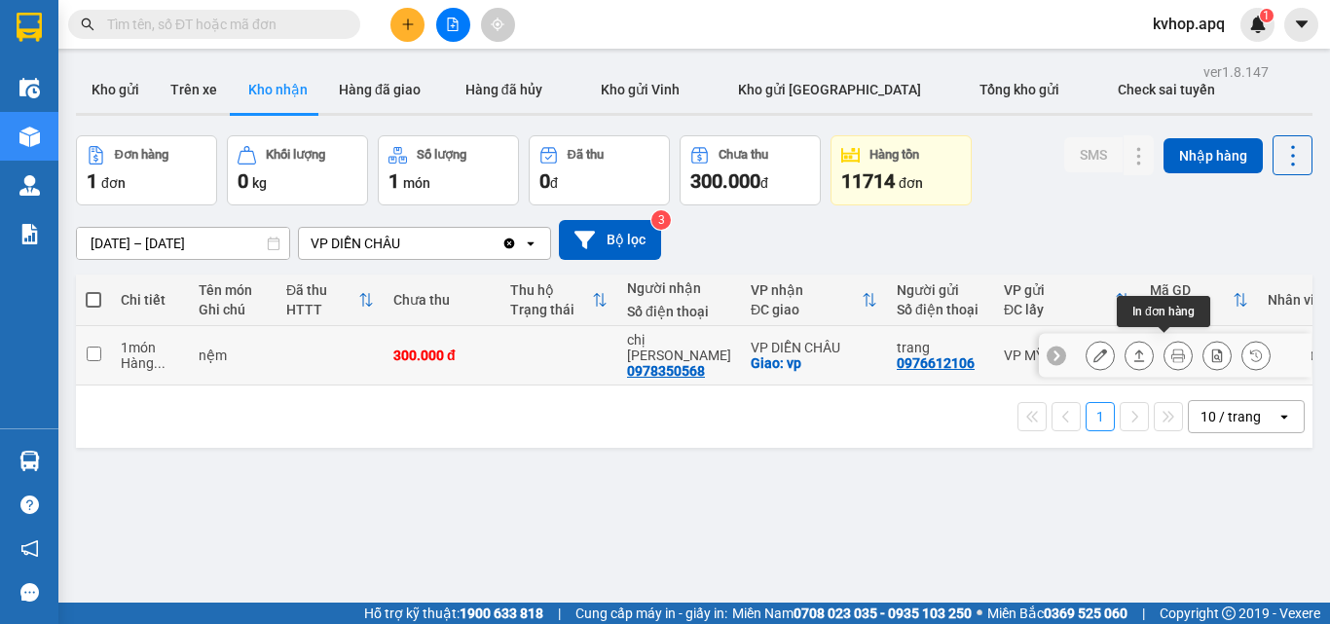
click at [1171, 348] on icon at bounding box center [1178, 355] width 14 height 14
